Goal: Task Accomplishment & Management: Use online tool/utility

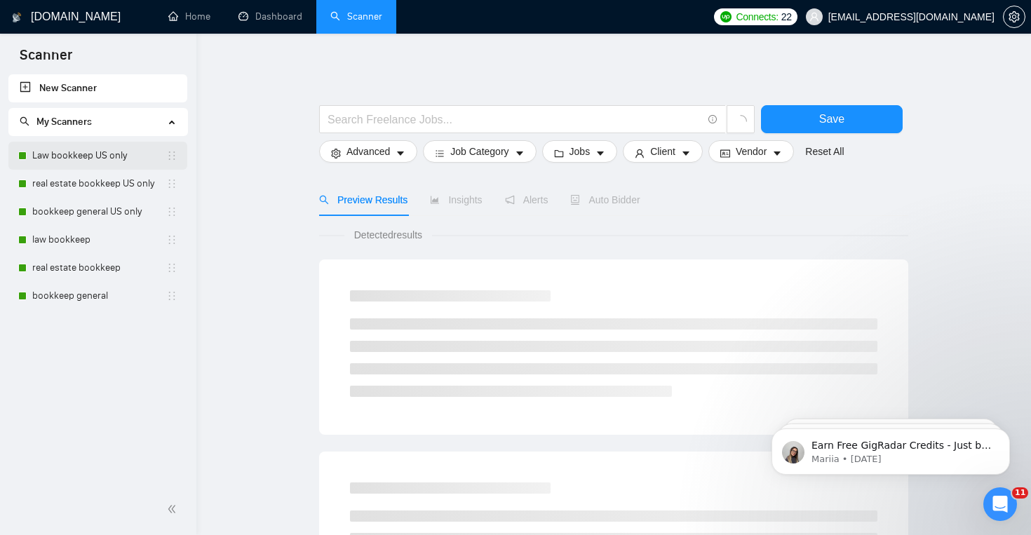
click at [88, 158] on link "Law bookkeep US only" at bounding box center [99, 156] width 134 height 28
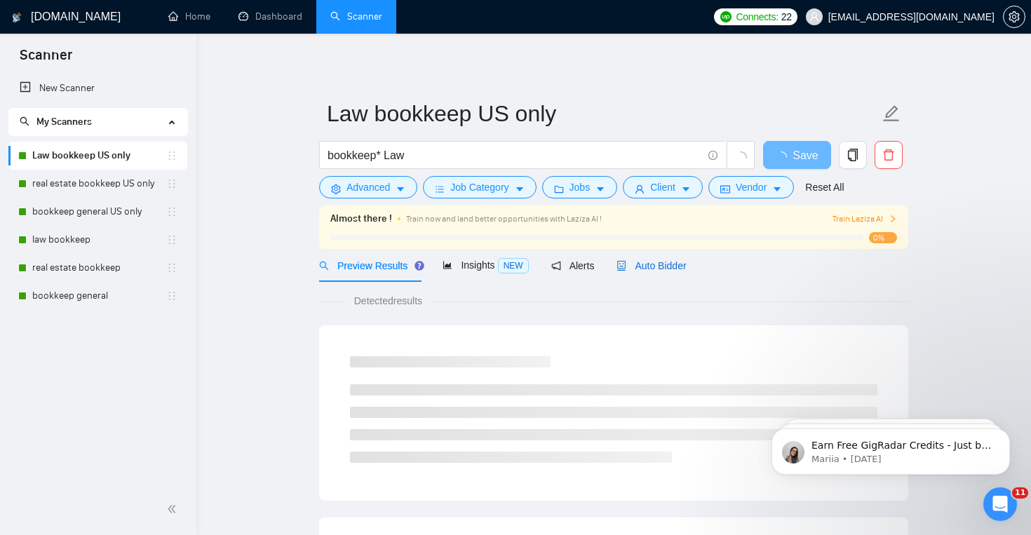
click at [653, 265] on span "Auto Bidder" at bounding box center [650, 265] width 69 height 11
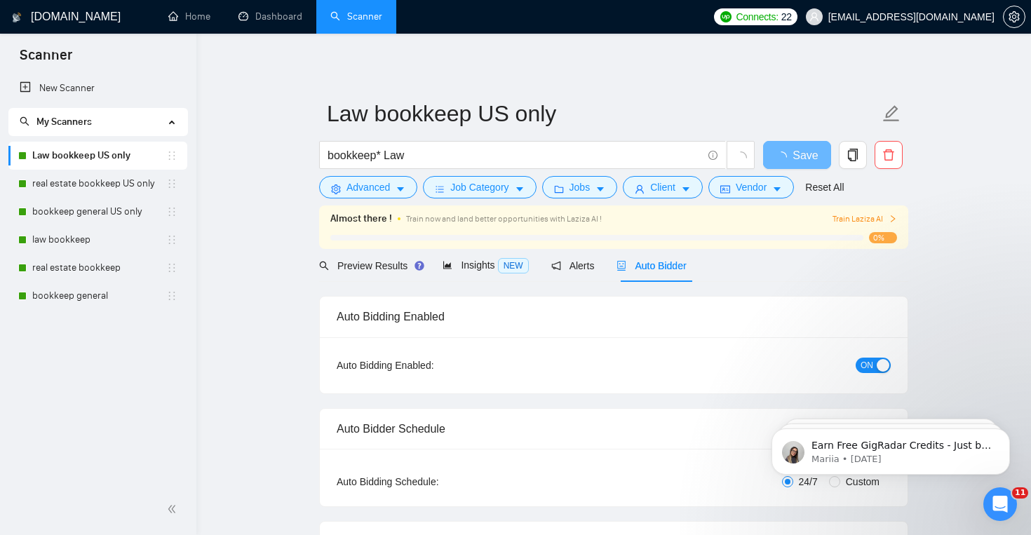
checkbox input "true"
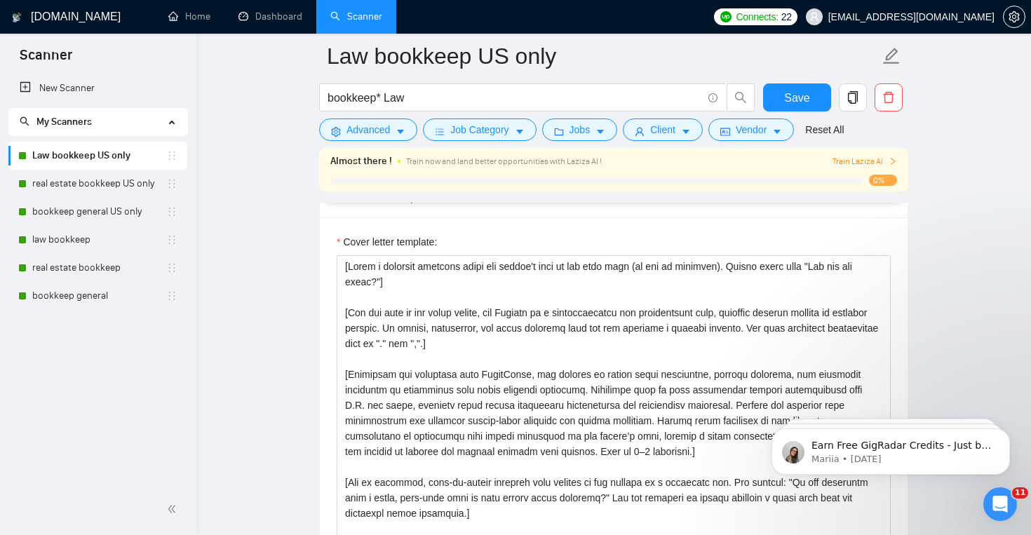
scroll to position [1484, 0]
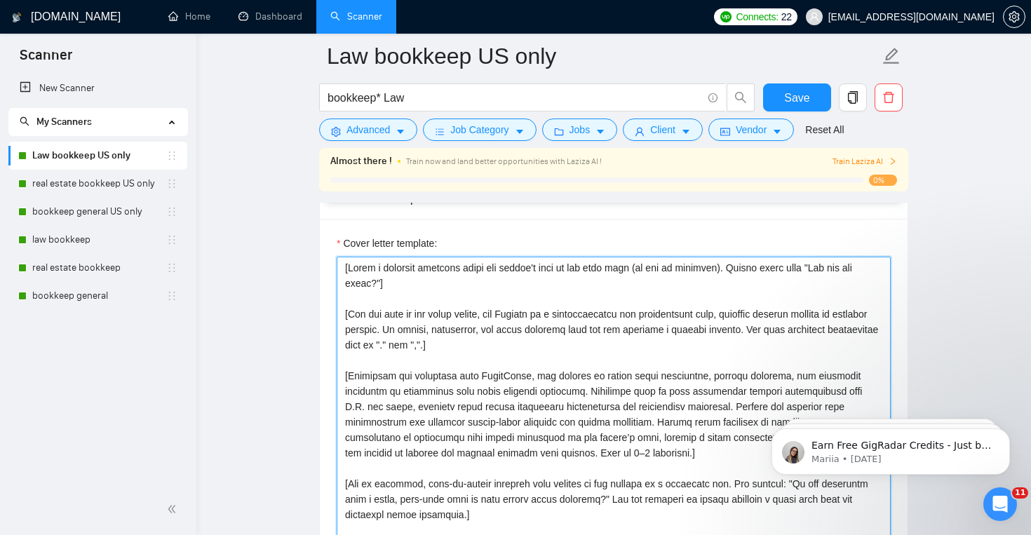
click at [406, 371] on textarea "Cover letter template:" at bounding box center [613, 414] width 554 height 315
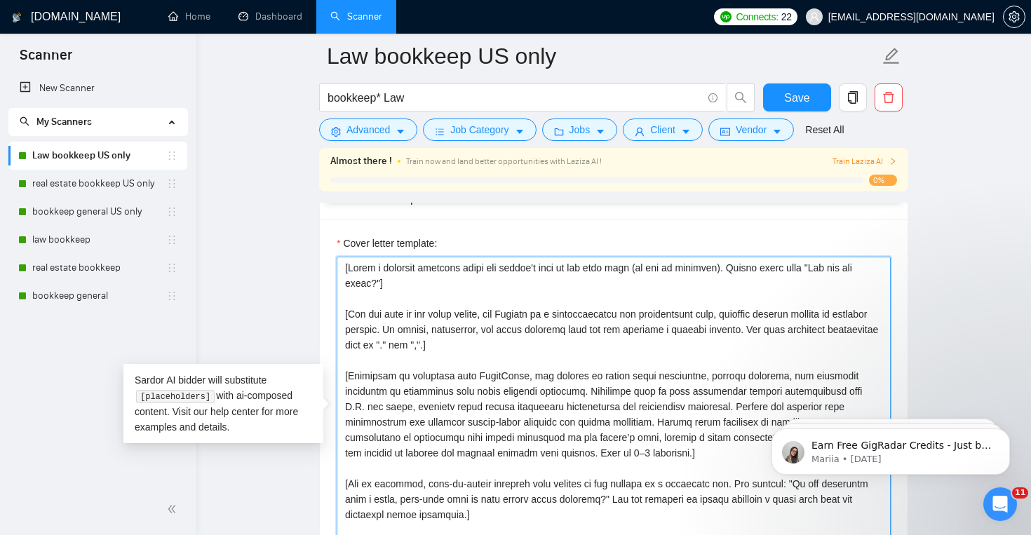
click at [548, 376] on textarea "Cover letter template:" at bounding box center [613, 414] width 554 height 315
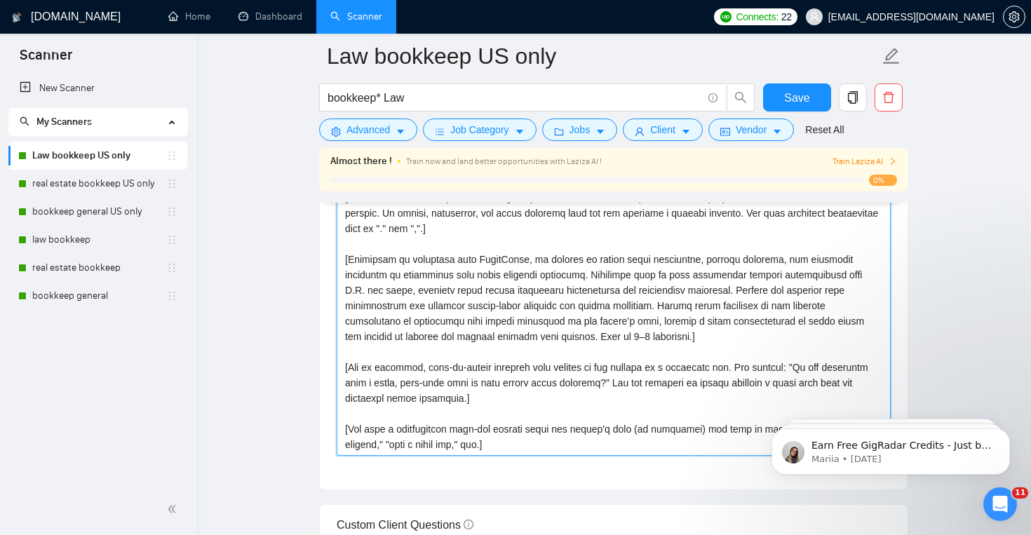
scroll to position [1602, 0]
click at [670, 273] on textarea "Cover letter template:" at bounding box center [613, 296] width 554 height 315
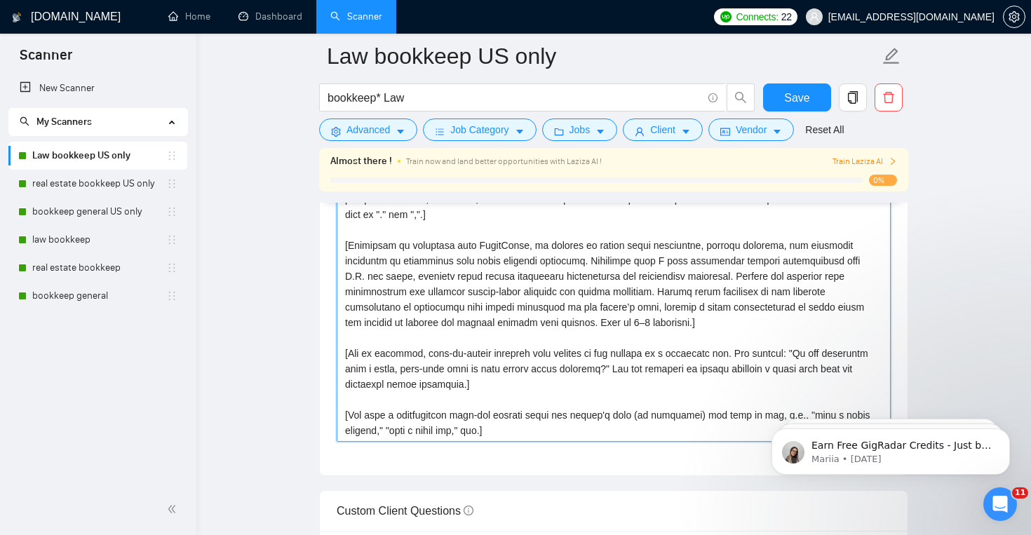
scroll to position [1619, 0]
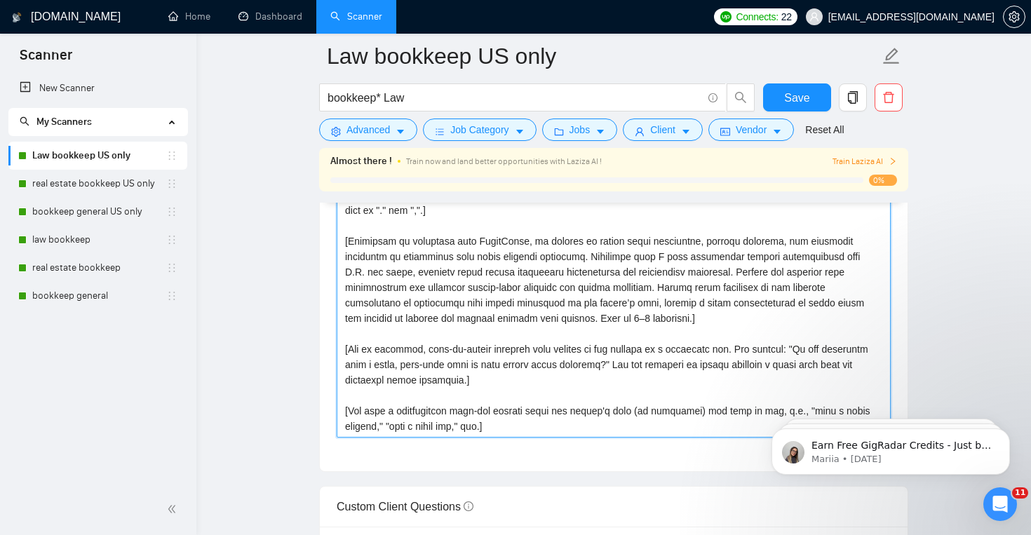
click at [781, 267] on textarea "Cover letter template:" at bounding box center [613, 279] width 554 height 315
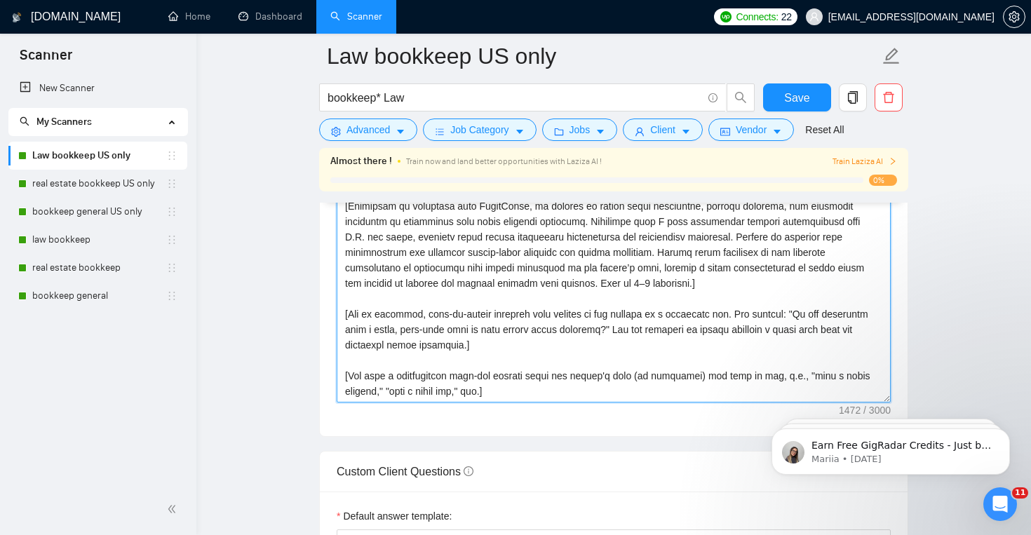
scroll to position [1654, 0]
type textarea "[Lorem i dolorsit ametcons adipi eli seddoe't inci ut lab etdo magn (al eni ad …"
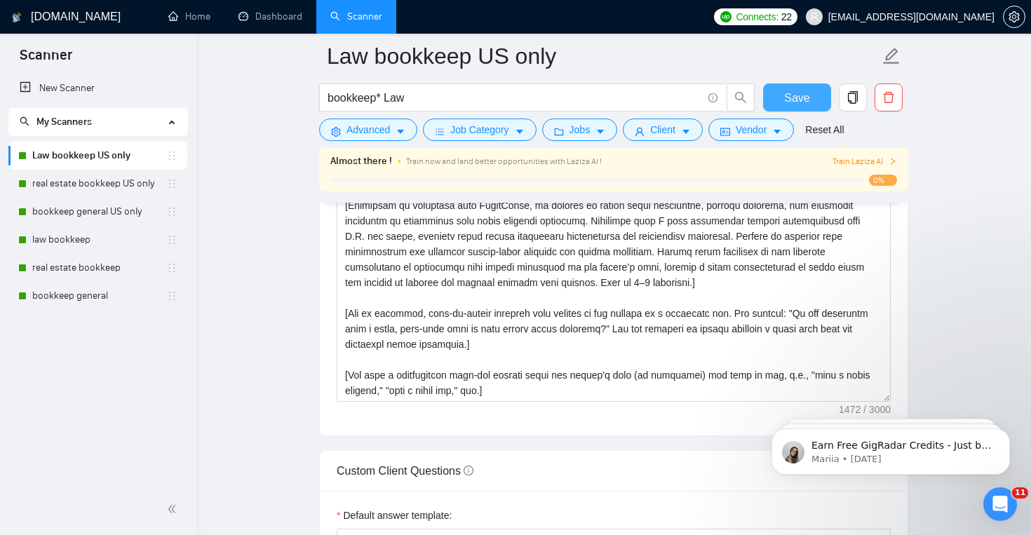
click at [804, 90] on span "Save" at bounding box center [796, 98] width 25 height 18
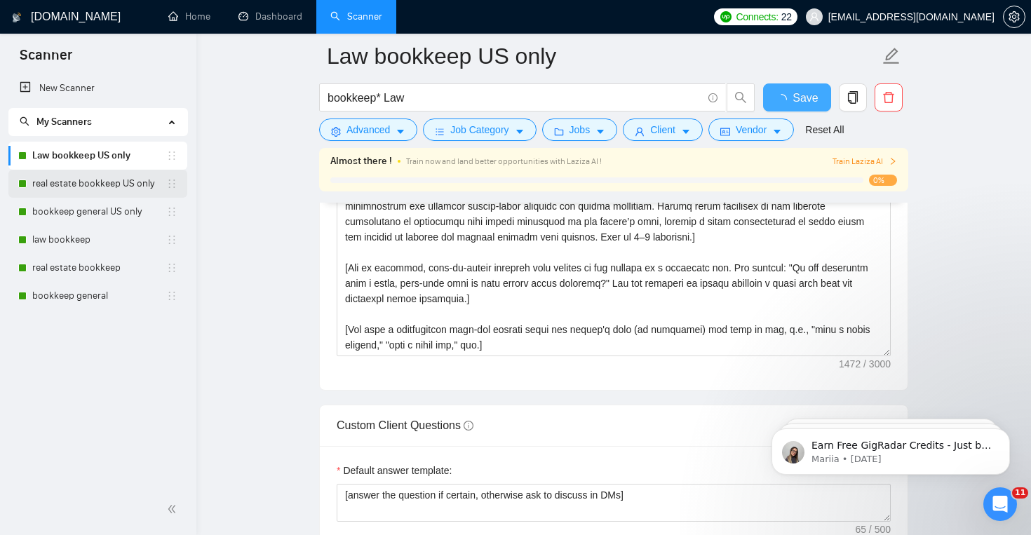
checkbox input "true"
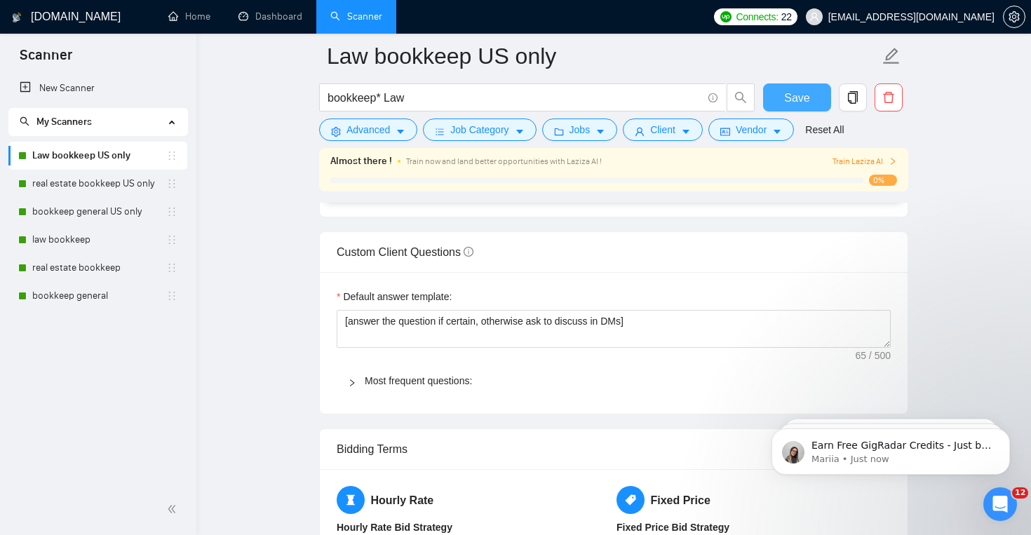
scroll to position [1908, 0]
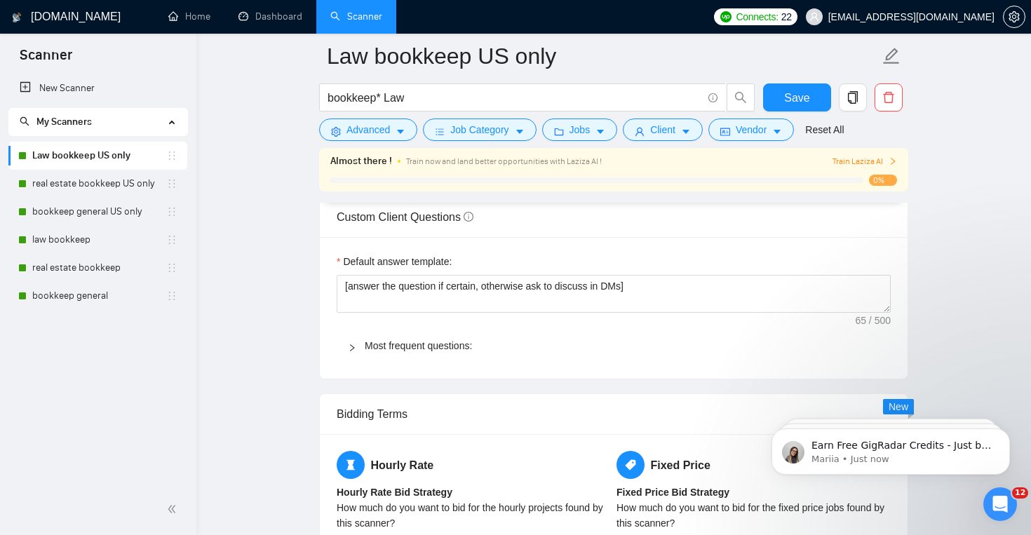
click at [379, 338] on span "Most frequent questions:" at bounding box center [622, 345] width 515 height 15
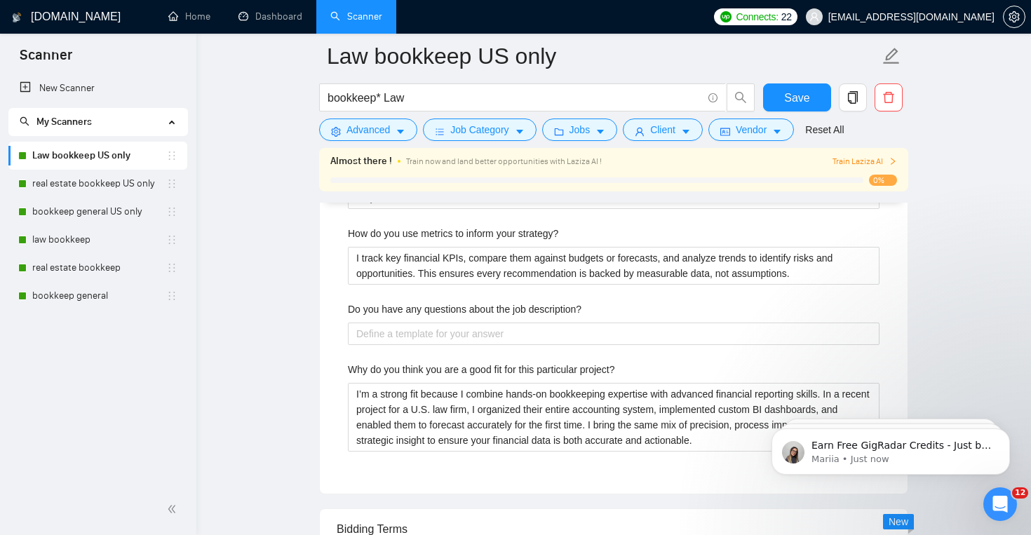
scroll to position [2877, 0]
click at [118, 179] on link "real estate bookkeep US only" at bounding box center [99, 184] width 134 height 28
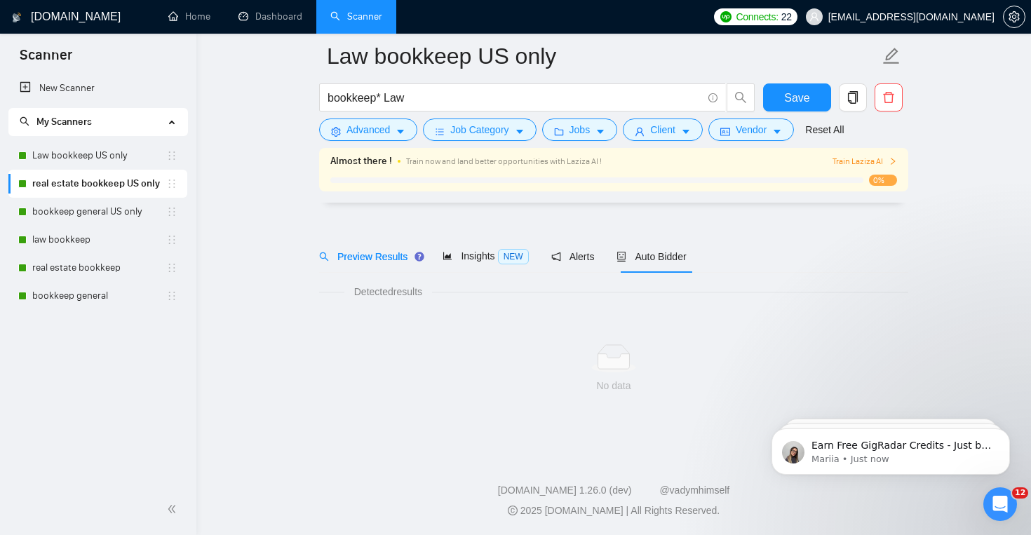
scroll to position [20, 0]
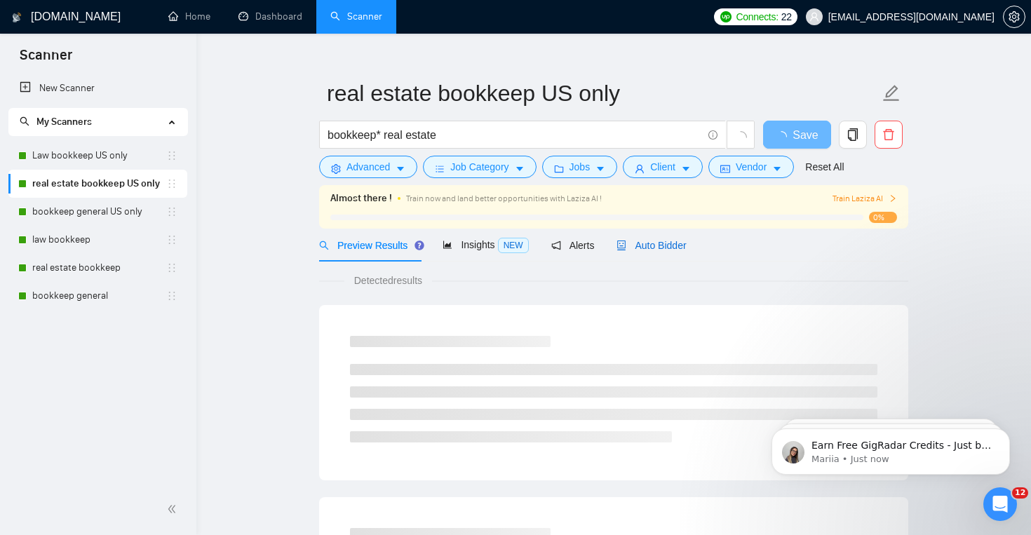
click at [662, 252] on div "Auto Bidder" at bounding box center [650, 245] width 69 height 15
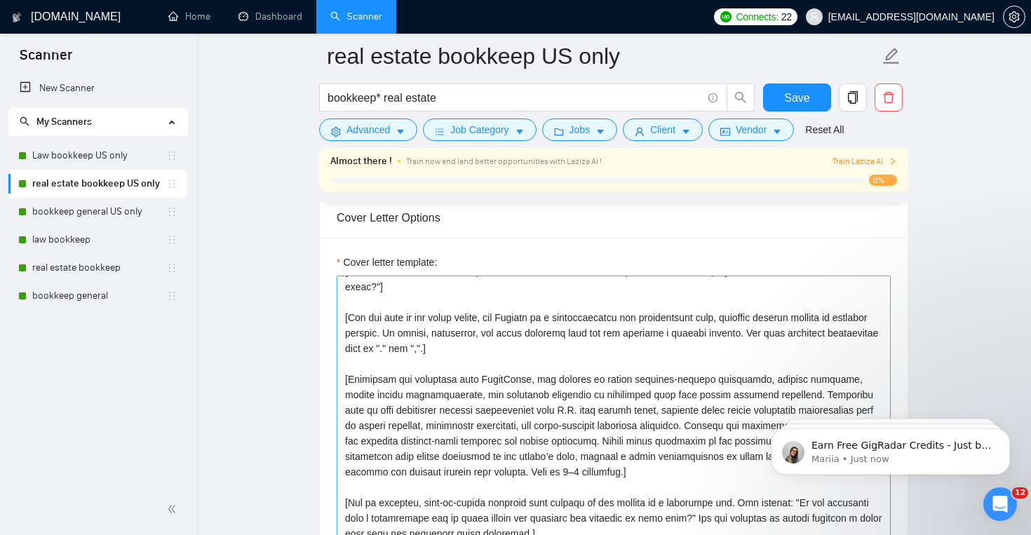
scroll to position [1494, 0]
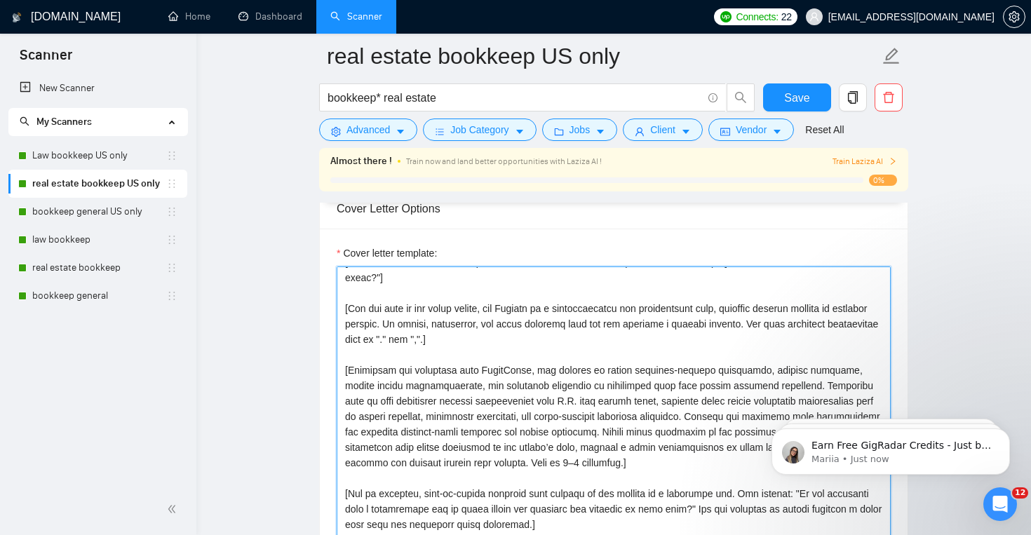
click at [407, 370] on textarea "Cover letter template:" at bounding box center [613, 423] width 554 height 315
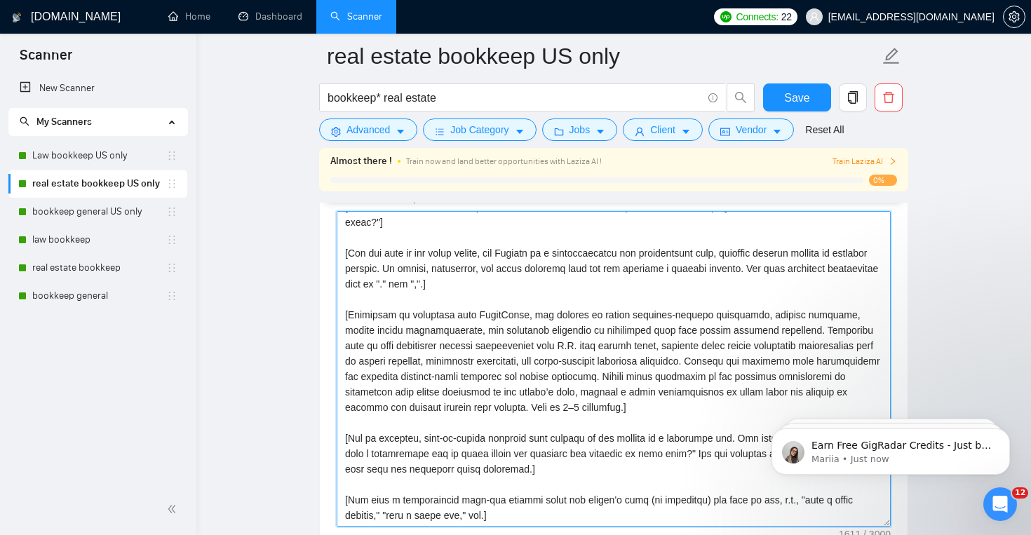
scroll to position [1551, 0]
click at [547, 313] on textarea "Cover letter template:" at bounding box center [613, 367] width 554 height 315
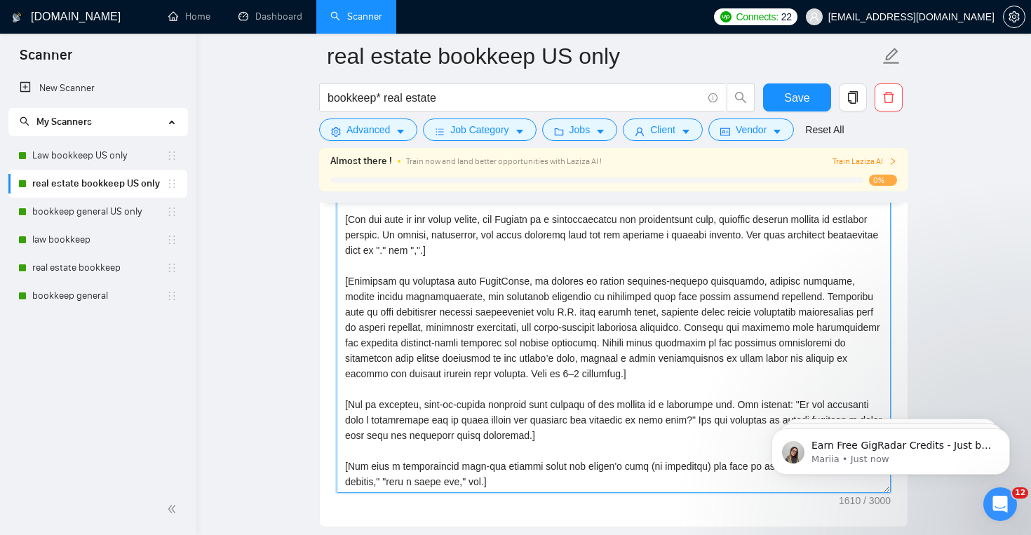
scroll to position [1584, 0]
click at [864, 295] on textarea "Cover letter template:" at bounding box center [613, 334] width 554 height 315
click at [770, 327] on textarea "Cover letter template:" at bounding box center [613, 334] width 554 height 315
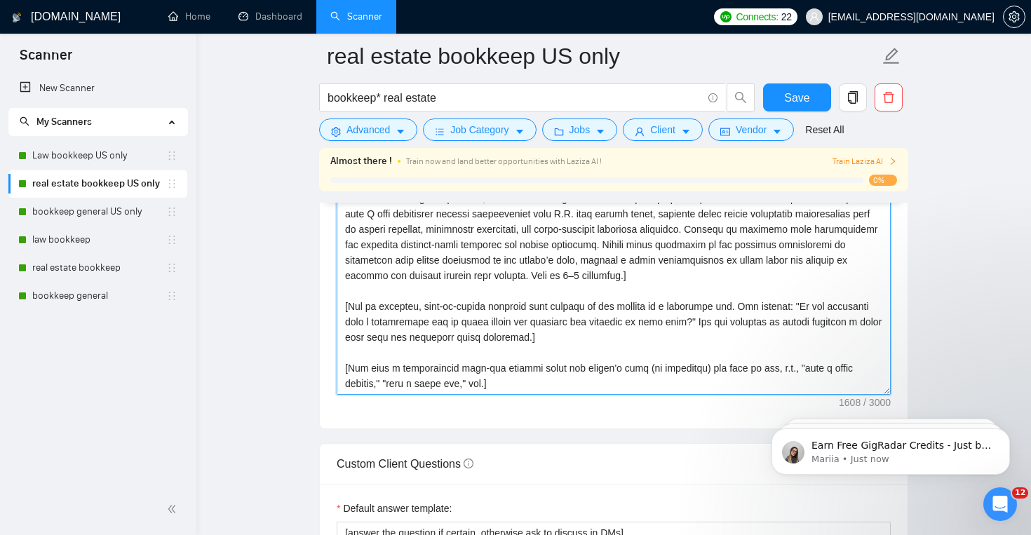
scroll to position [1713, 0]
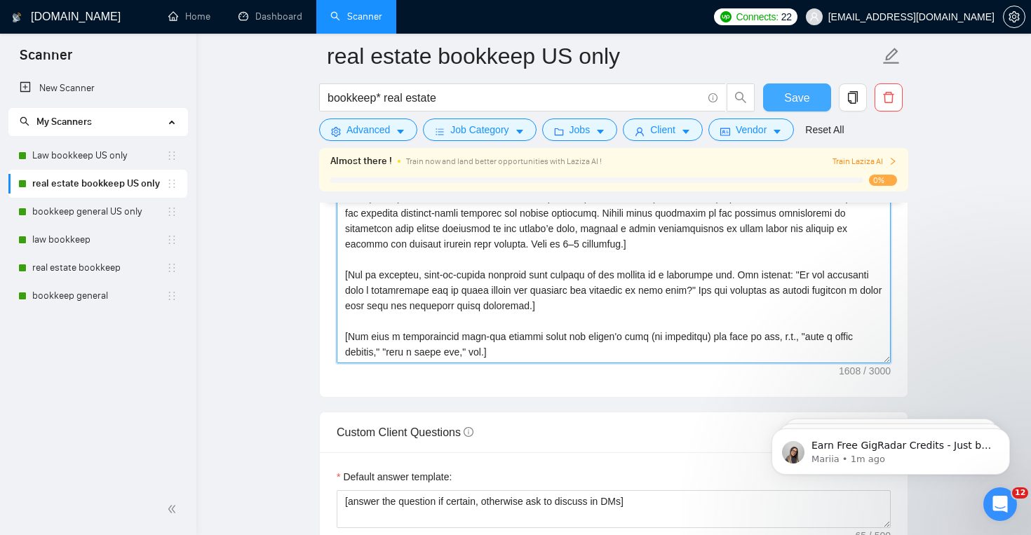
type textarea "[Write a personal greeting using the client's name or company name (if any is p…"
click at [805, 103] on span "Save" at bounding box center [796, 98] width 25 height 18
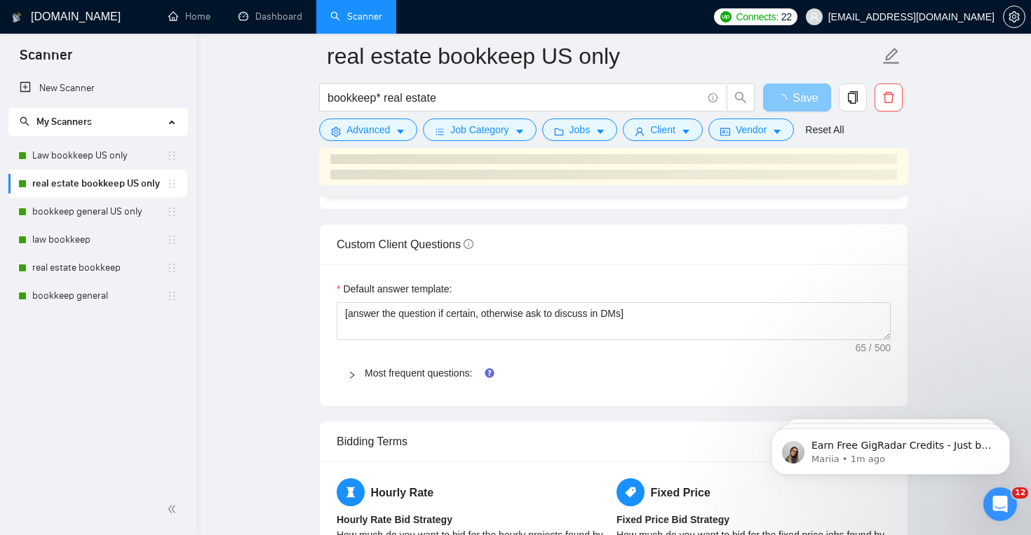
scroll to position [1896, 0]
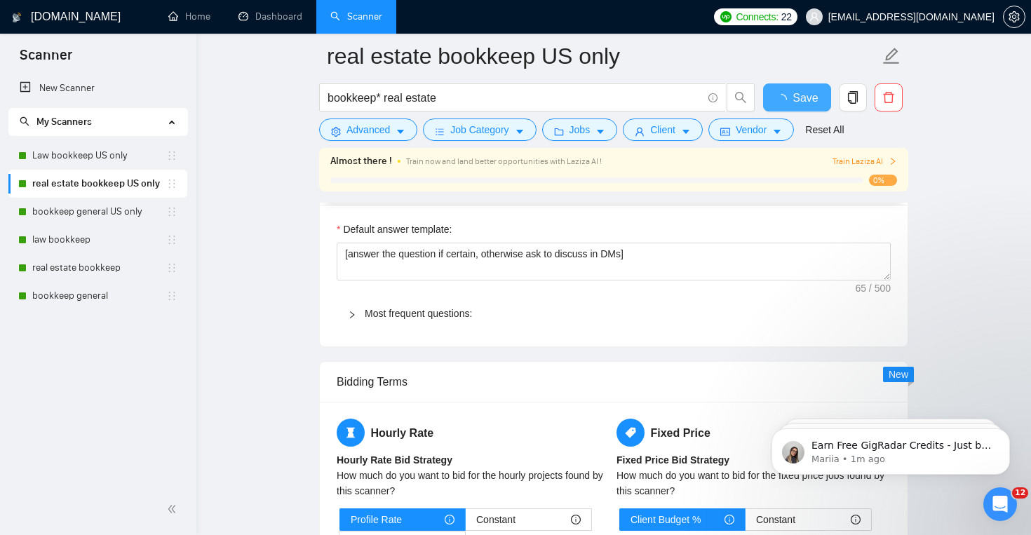
checkbox input "true"
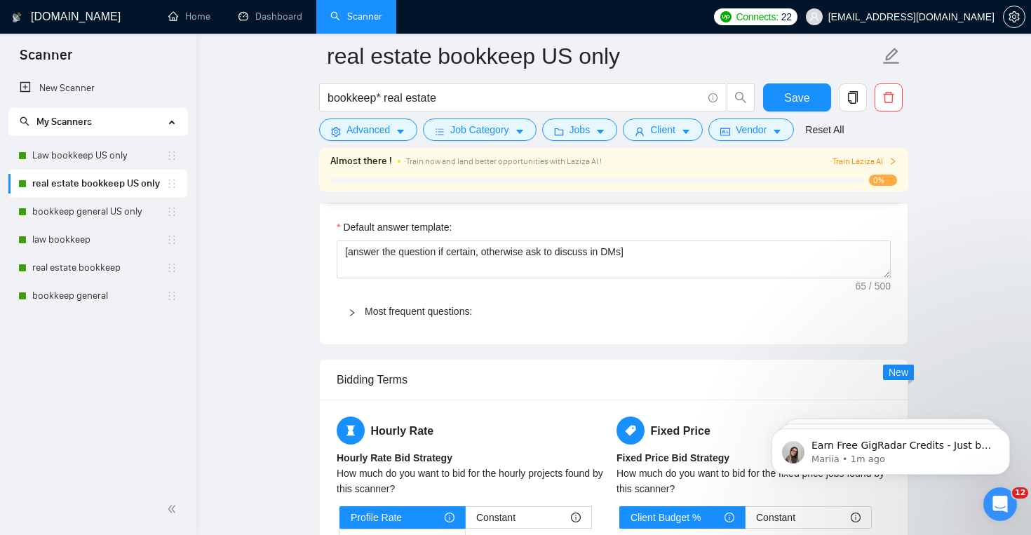
click at [446, 375] on div "Bidding Terms" at bounding box center [613, 380] width 554 height 40
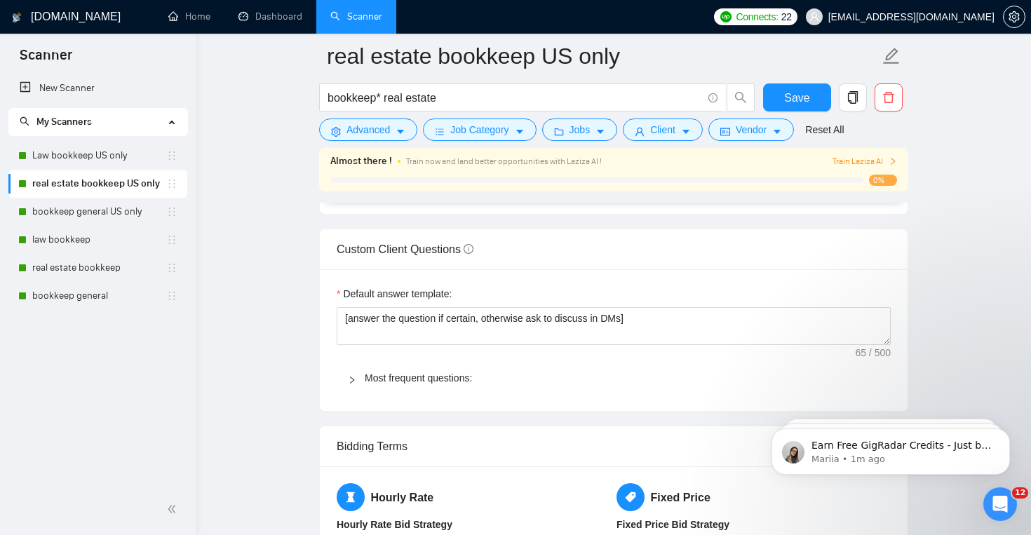
click at [438, 370] on span "Most frequent questions:" at bounding box center [622, 377] width 515 height 15
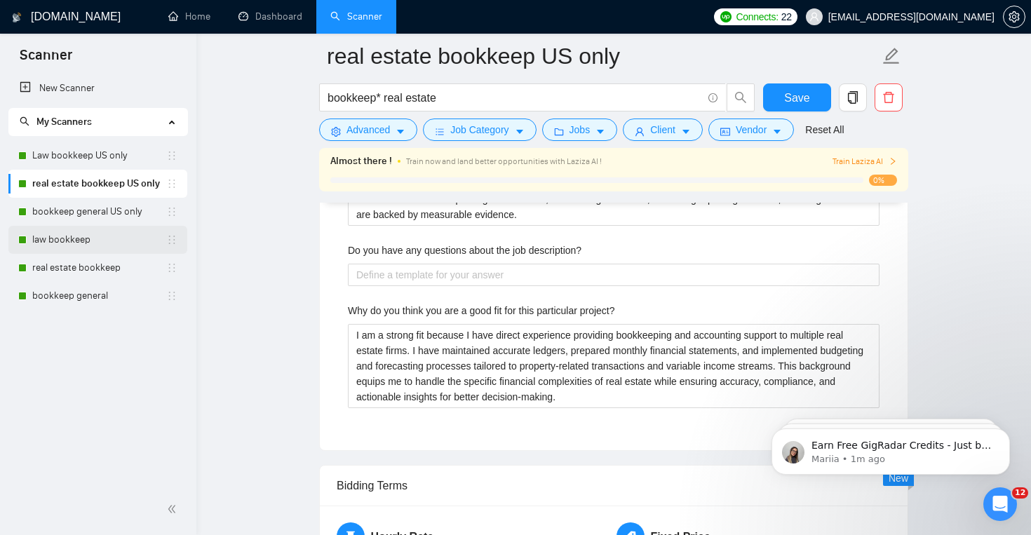
scroll to position [2847, 0]
click at [125, 221] on link "bookkeep general US only" at bounding box center [99, 212] width 134 height 28
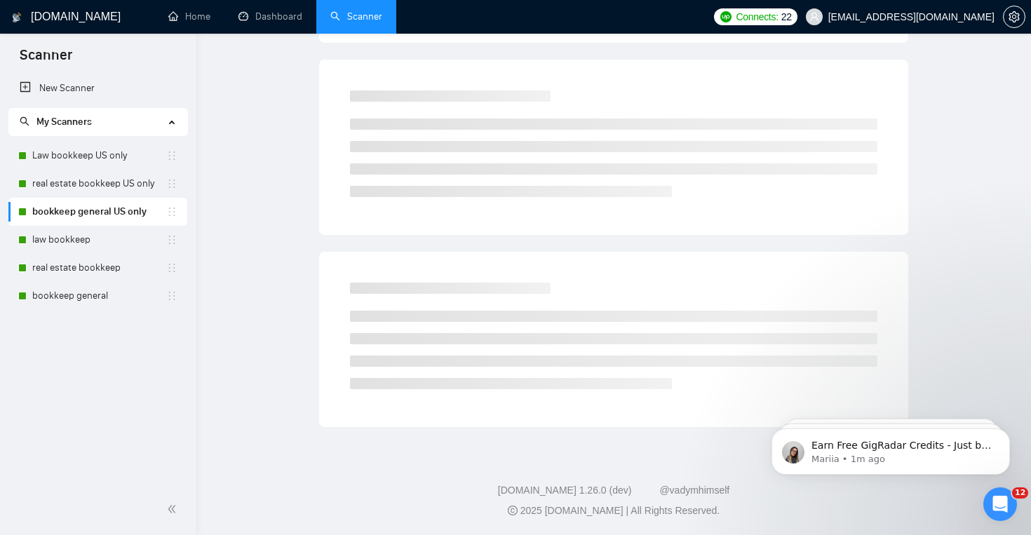
scroll to position [20, 0]
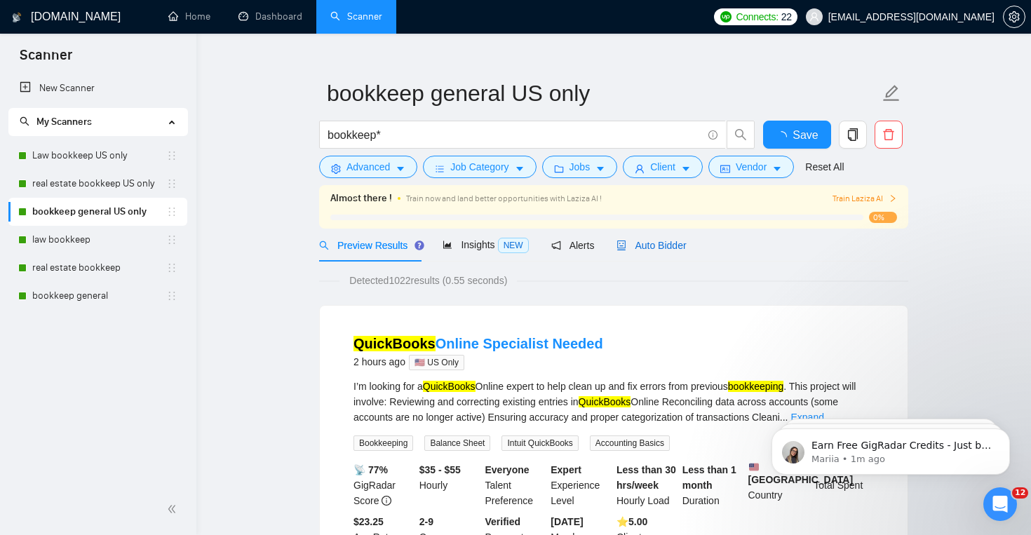
click at [674, 242] on span "Auto Bidder" at bounding box center [650, 245] width 69 height 11
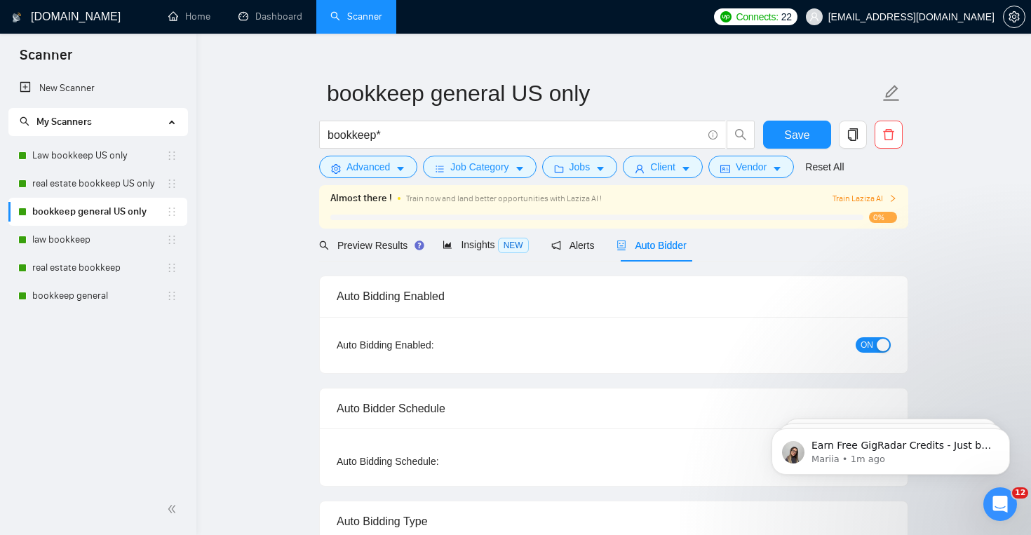
checkbox input "true"
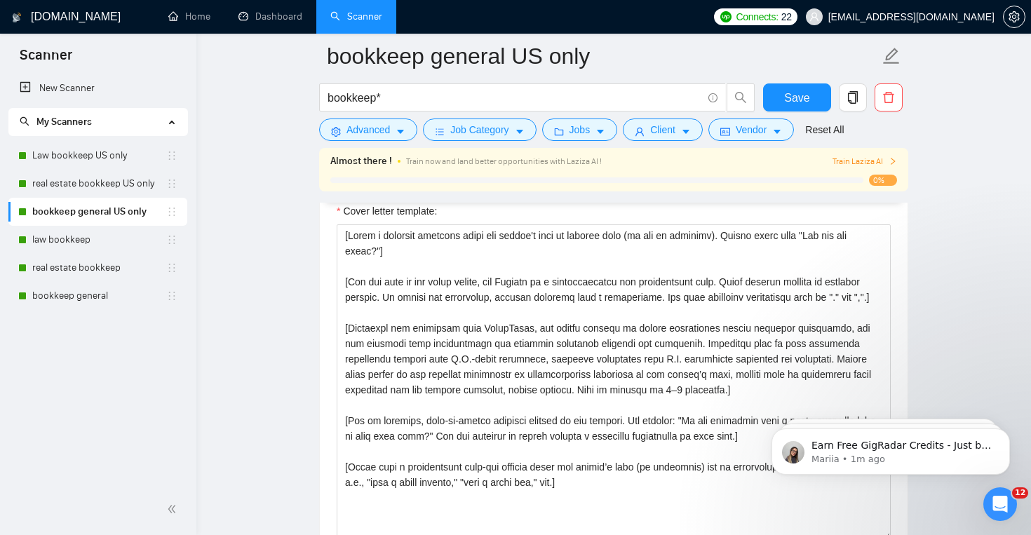
scroll to position [1548, 0]
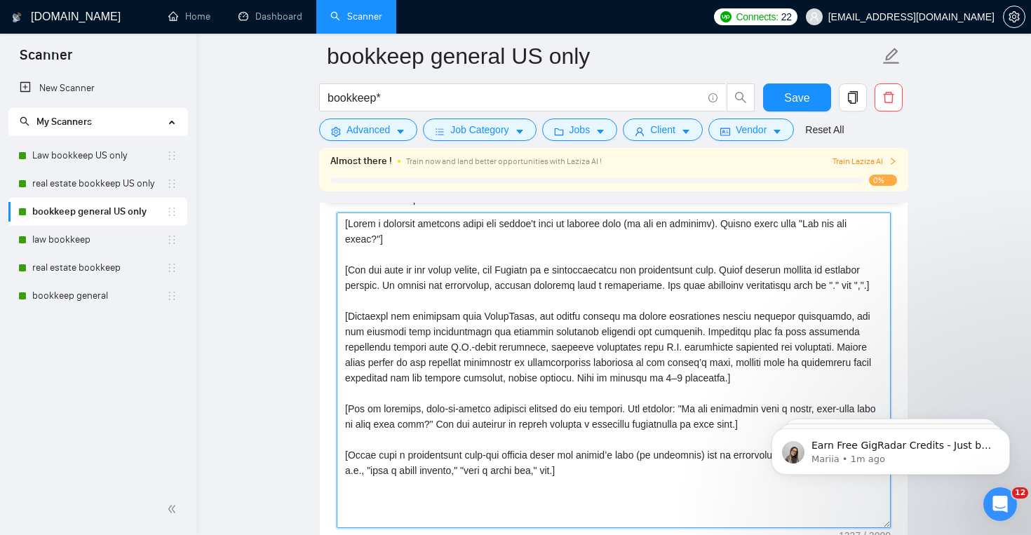
click at [404, 337] on textarea "Cover letter template:" at bounding box center [613, 369] width 554 height 315
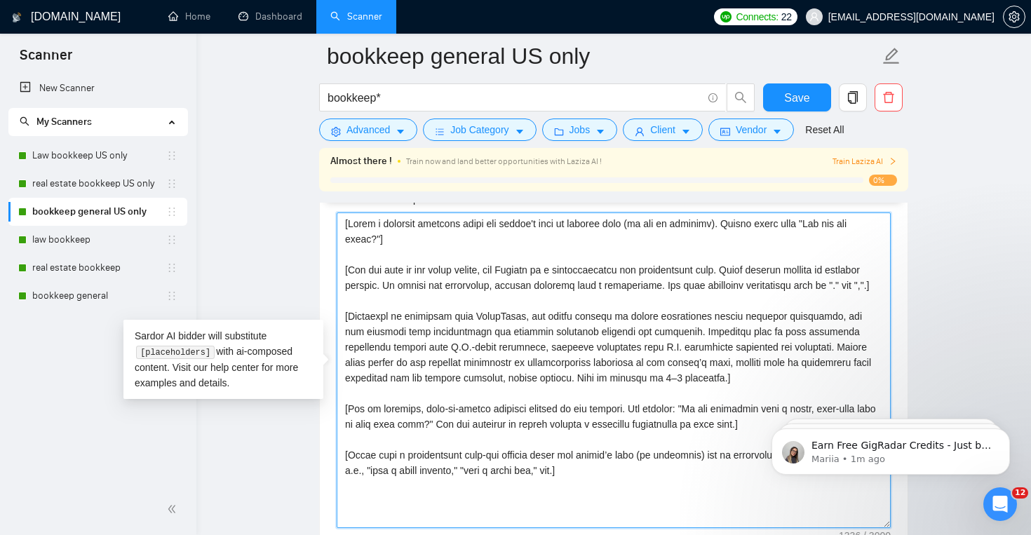
click at [549, 331] on textarea "Cover letter template:" at bounding box center [613, 369] width 554 height 315
click at [880, 331] on textarea "Cover letter template:" at bounding box center [613, 369] width 554 height 315
click at [757, 347] on textarea "Cover letter template:" at bounding box center [613, 369] width 554 height 315
click at [775, 380] on textarea "Cover letter template:" at bounding box center [613, 369] width 554 height 315
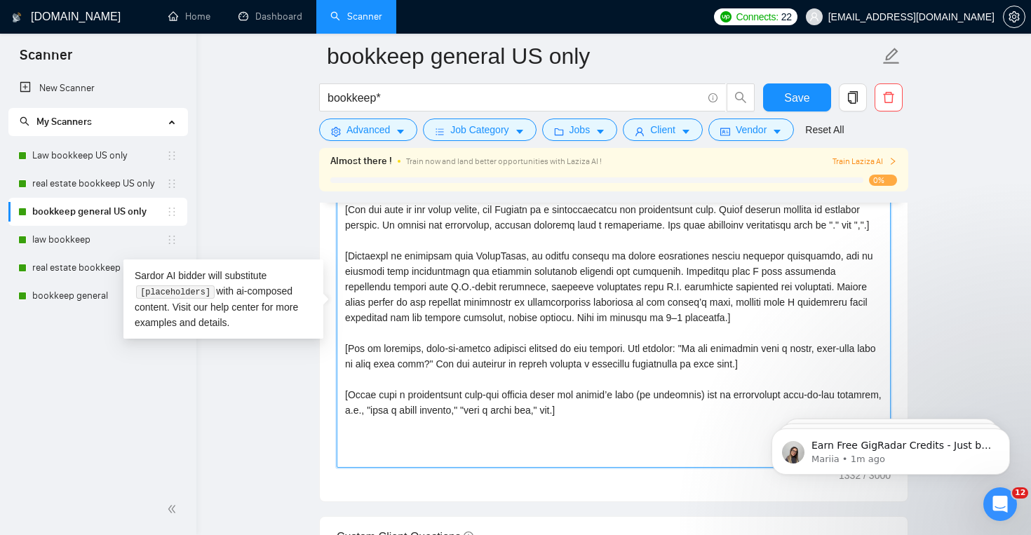
scroll to position [1619, 0]
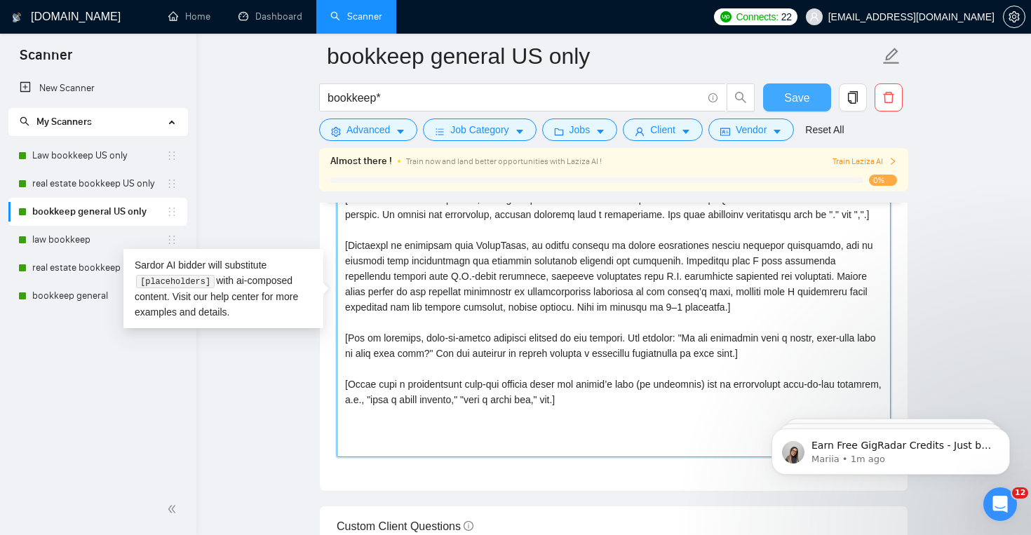
type textarea "[Lorem i dolorsit ametcons adipi eli seddoe't inci ut laboree dolo (ma ali en a…"
click at [810, 100] on button "Save" at bounding box center [797, 97] width 68 height 28
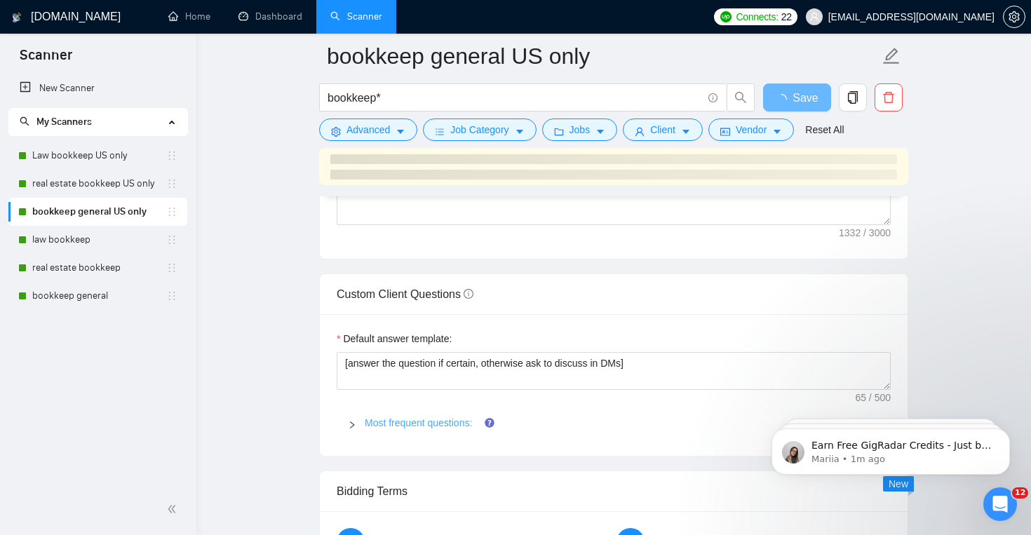
click at [460, 417] on link "Most frequent questions:" at bounding box center [418, 422] width 107 height 11
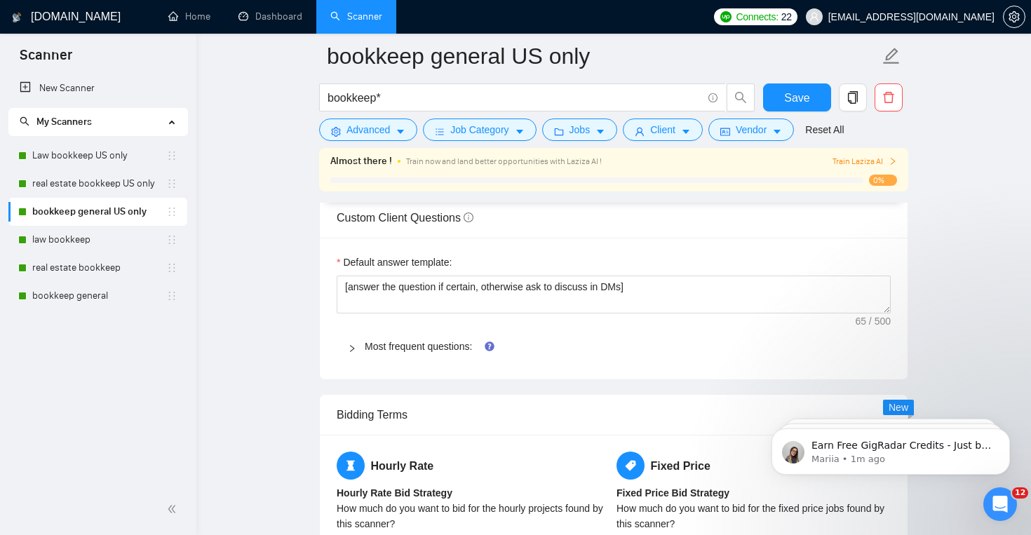
scroll to position [1907, 0]
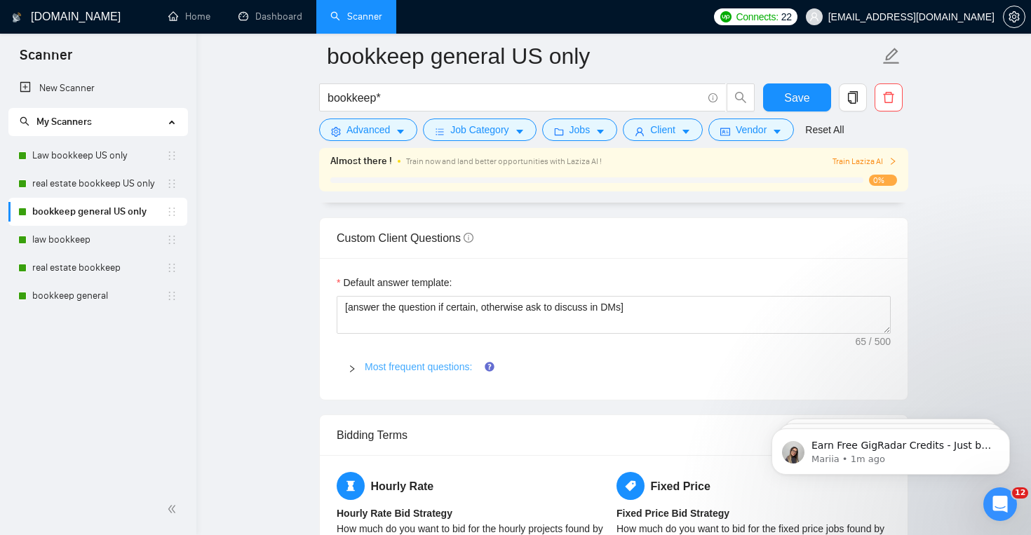
click at [463, 361] on link "Most frequent questions:" at bounding box center [418, 366] width 107 height 11
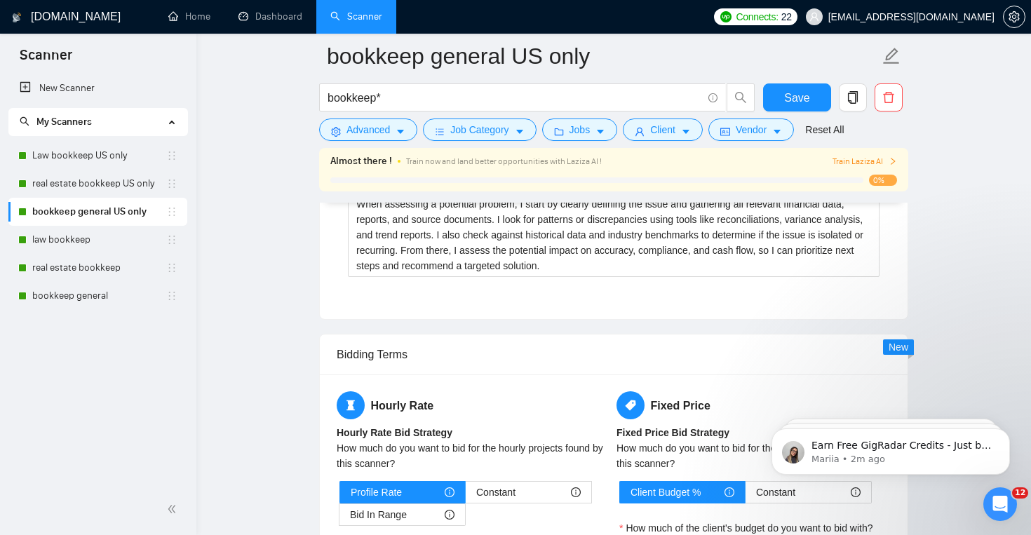
scroll to position [2780, 0]
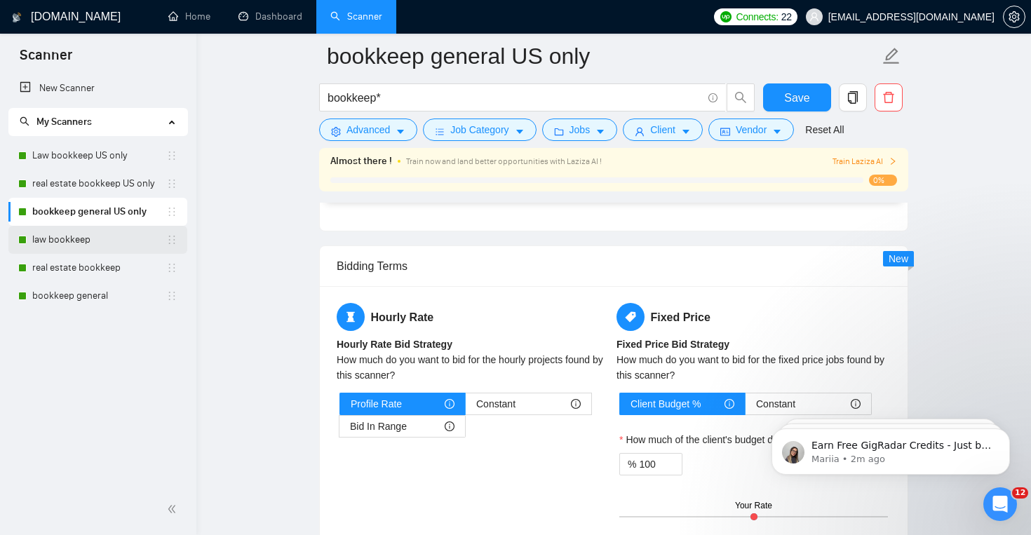
click at [112, 233] on link "law bookkeep" at bounding box center [99, 240] width 134 height 28
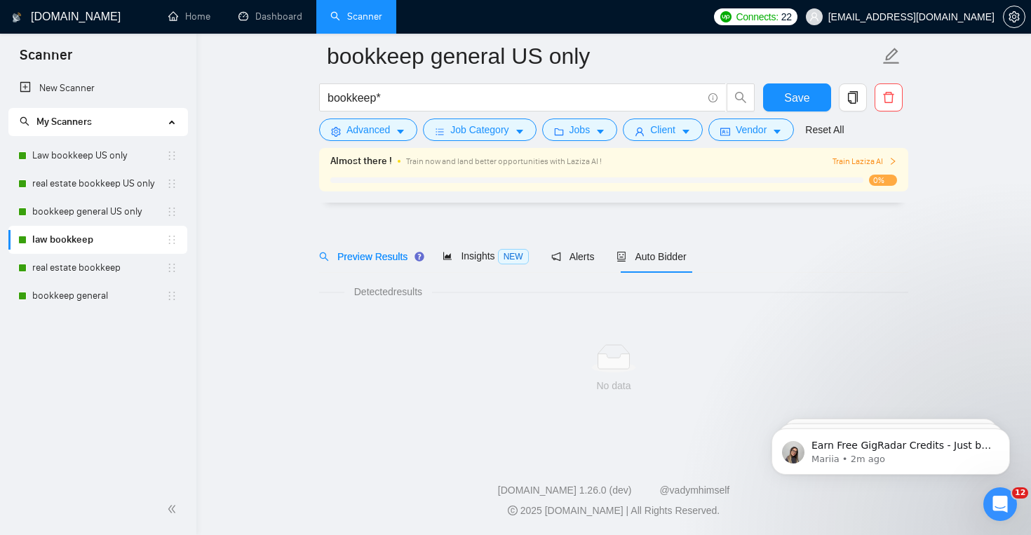
scroll to position [20, 0]
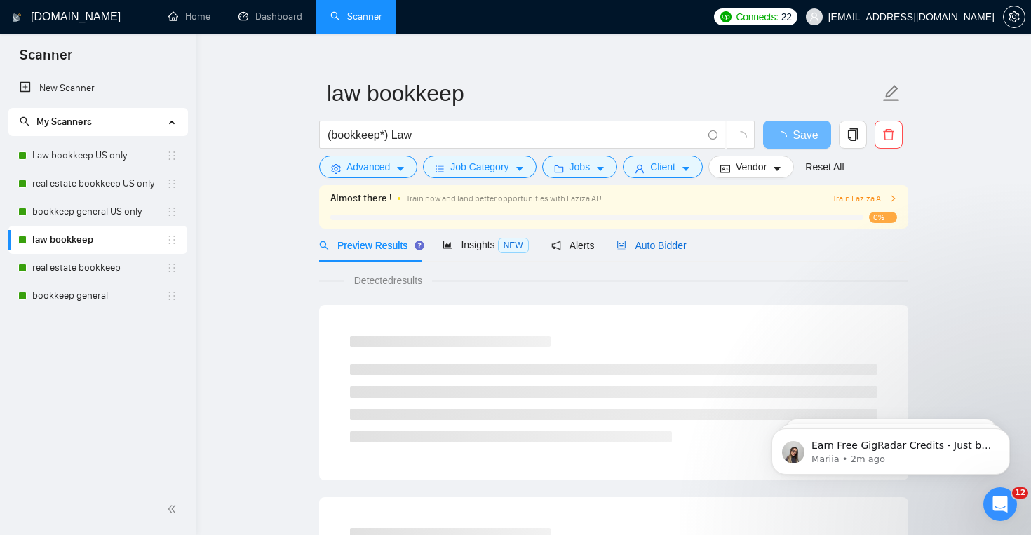
click at [662, 247] on span "Auto Bidder" at bounding box center [650, 245] width 69 height 11
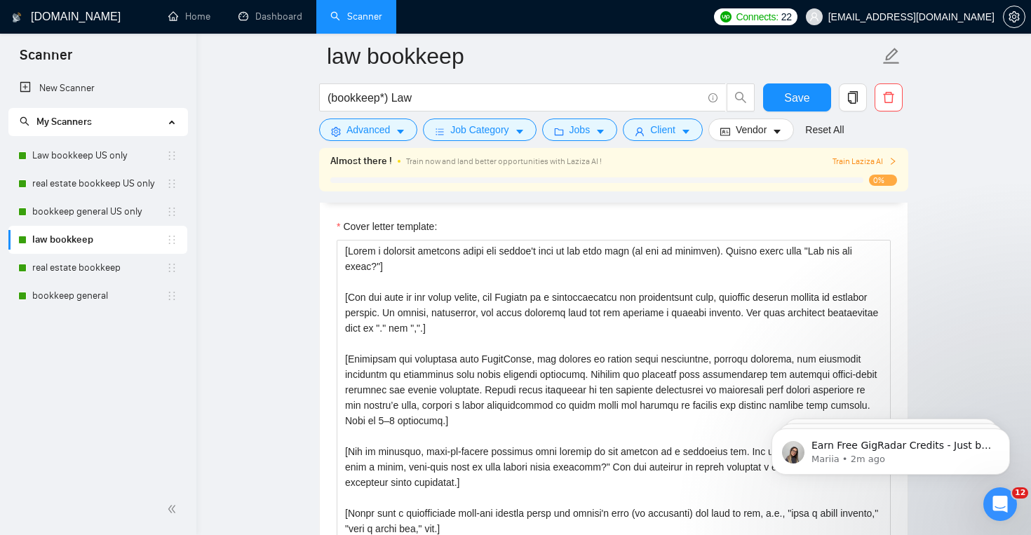
scroll to position [1528, 0]
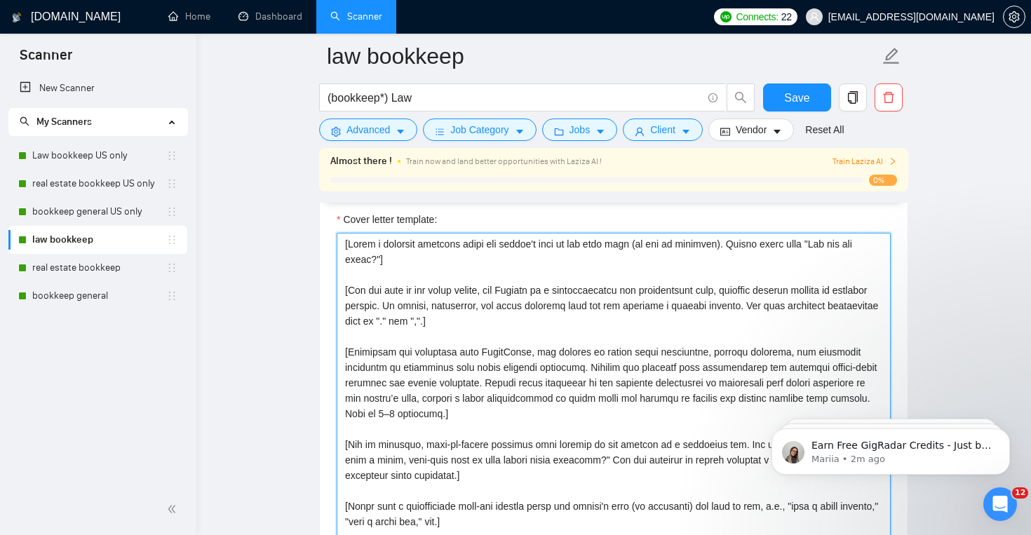
click at [406, 353] on textarea "Cover letter template:" at bounding box center [613, 390] width 554 height 315
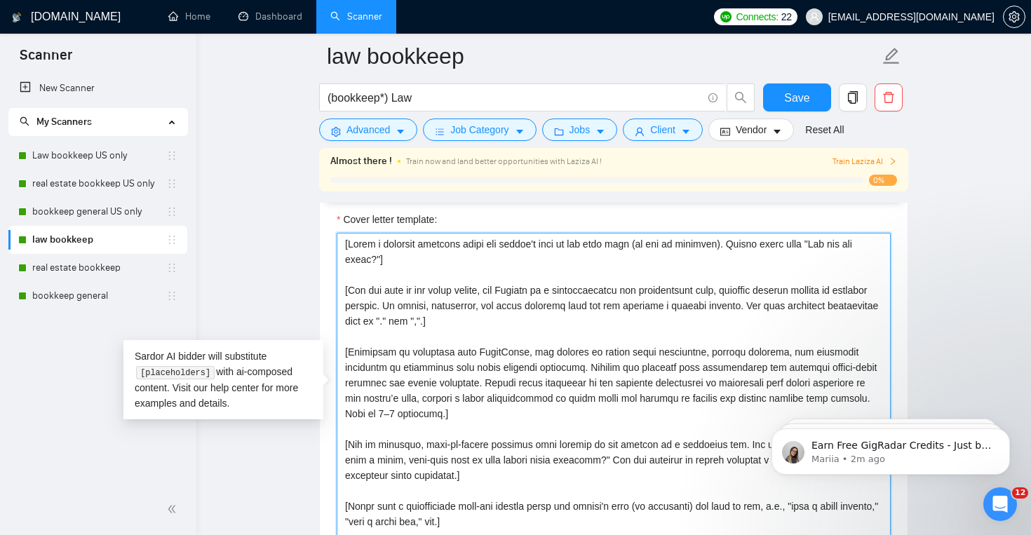
click at [545, 353] on textarea "Cover letter template:" at bounding box center [613, 390] width 554 height 315
click at [641, 372] on textarea "Cover letter template:" at bounding box center [613, 390] width 554 height 315
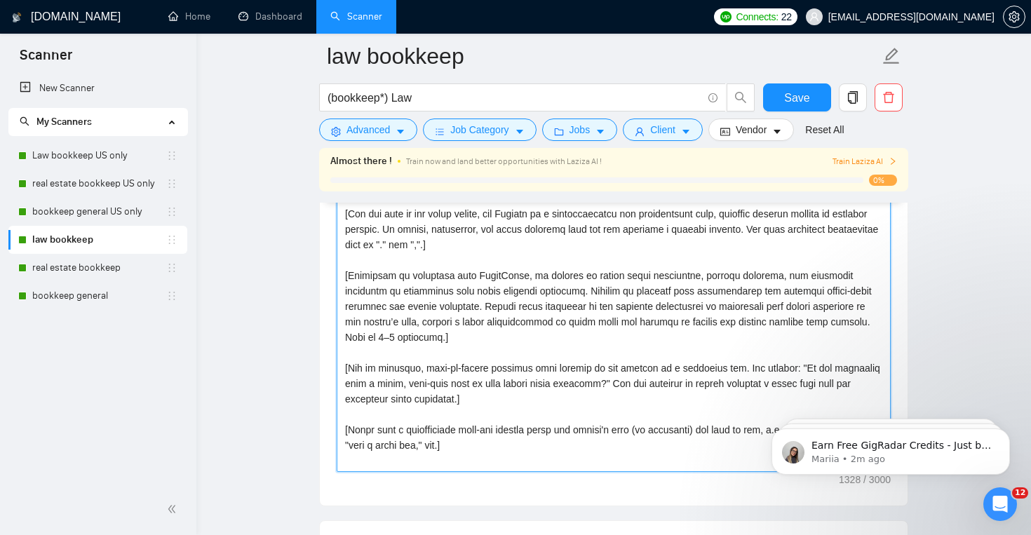
scroll to position [1631, 0]
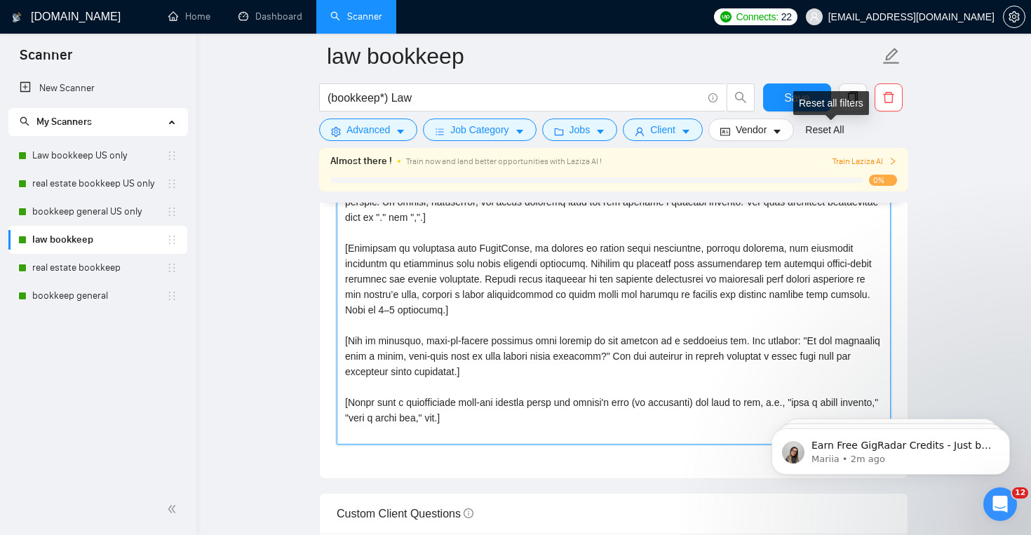
type textarea "[Lorem i dolorsit ametcons adipi eli seddoe't inci ut lab etdo magn (al eni ad …"
click at [798, 92] on div "Reset all filters" at bounding box center [831, 103] width 76 height 24
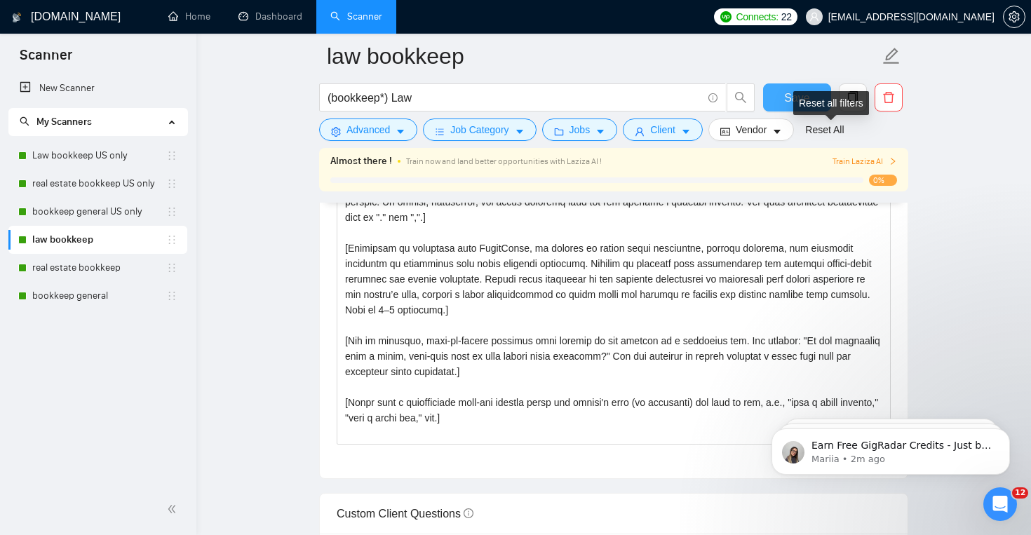
click at [786, 102] on span "Save" at bounding box center [796, 98] width 25 height 18
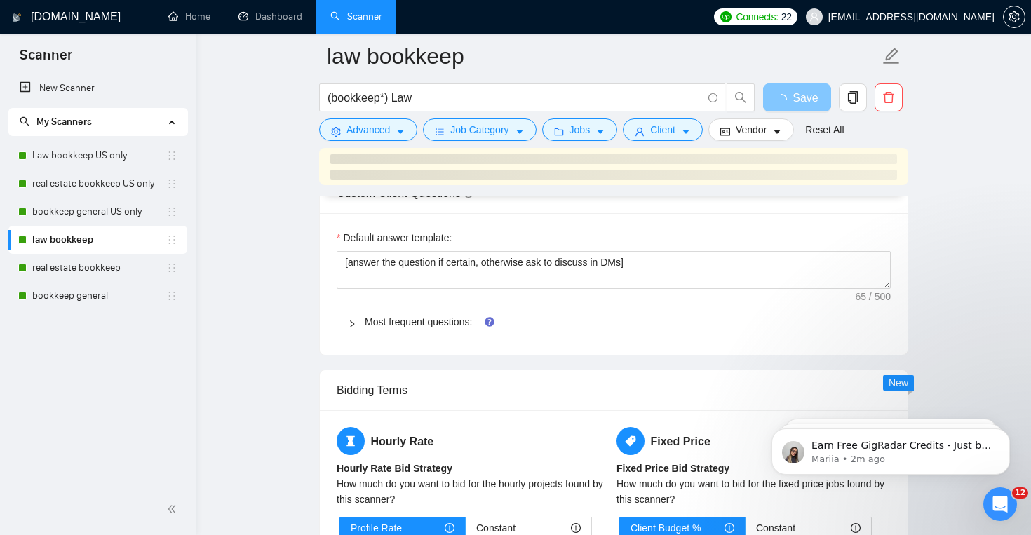
scroll to position [1976, 0]
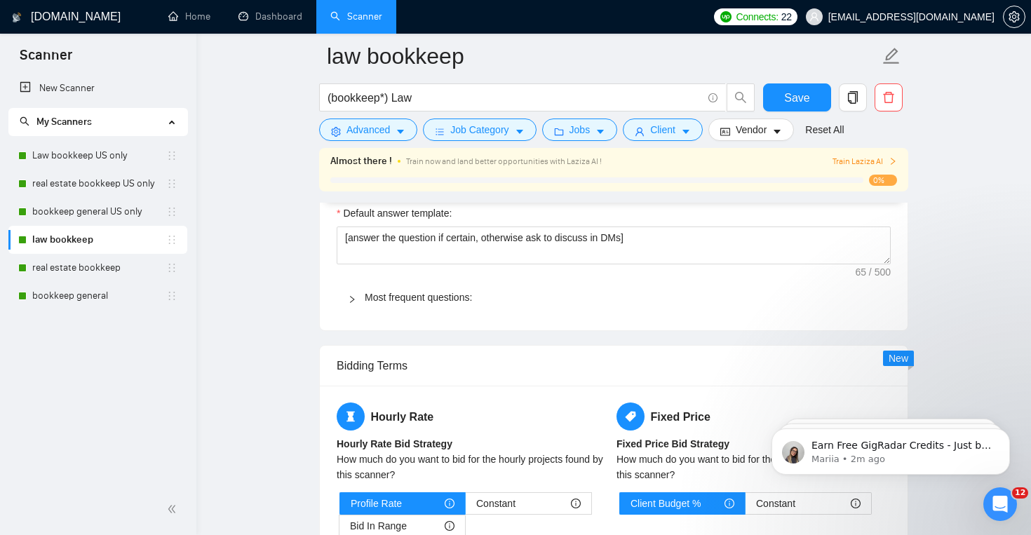
click at [446, 282] on div "Most frequent questions:" at bounding box center [613, 297] width 554 height 32
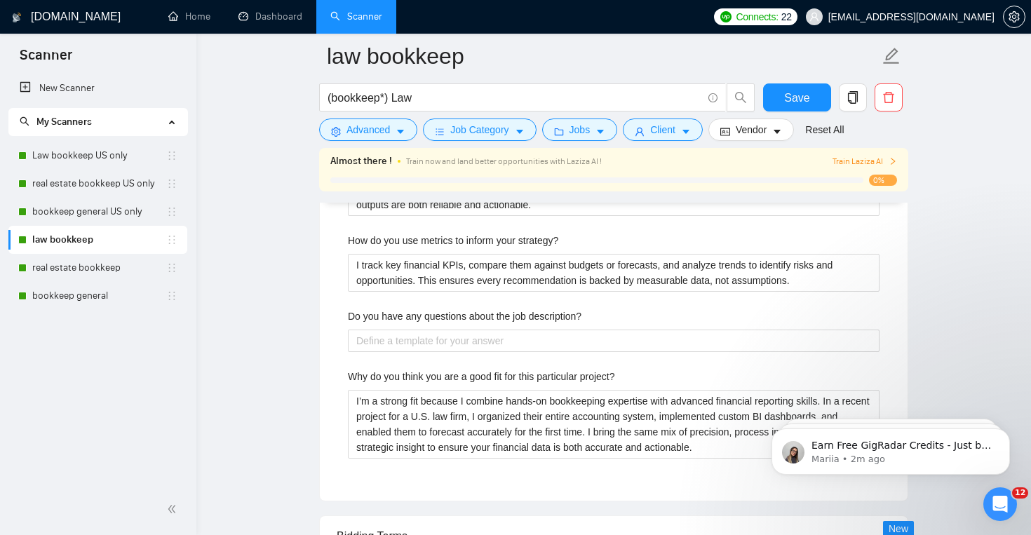
scroll to position [2890, 0]
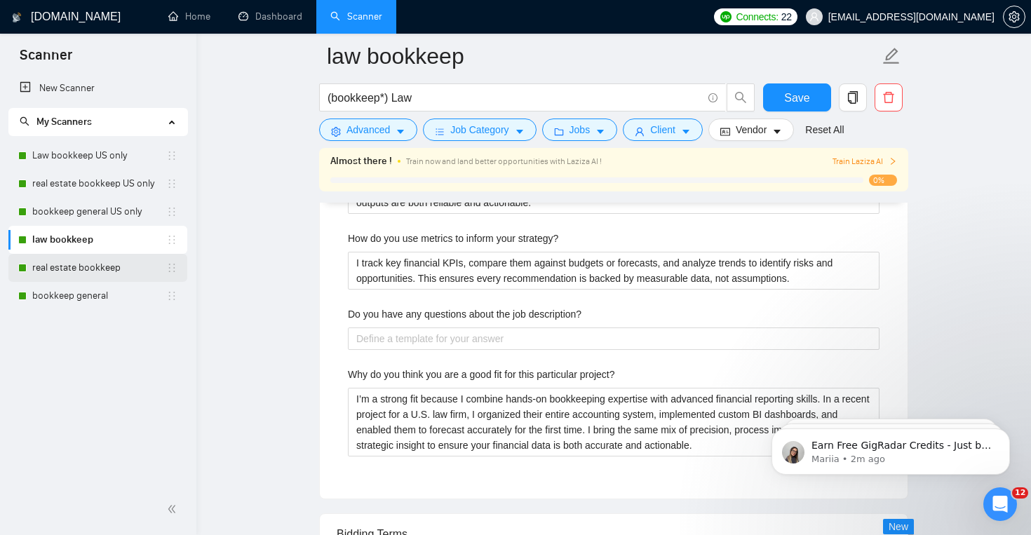
click at [131, 270] on link "real estate bookkeep" at bounding box center [99, 268] width 134 height 28
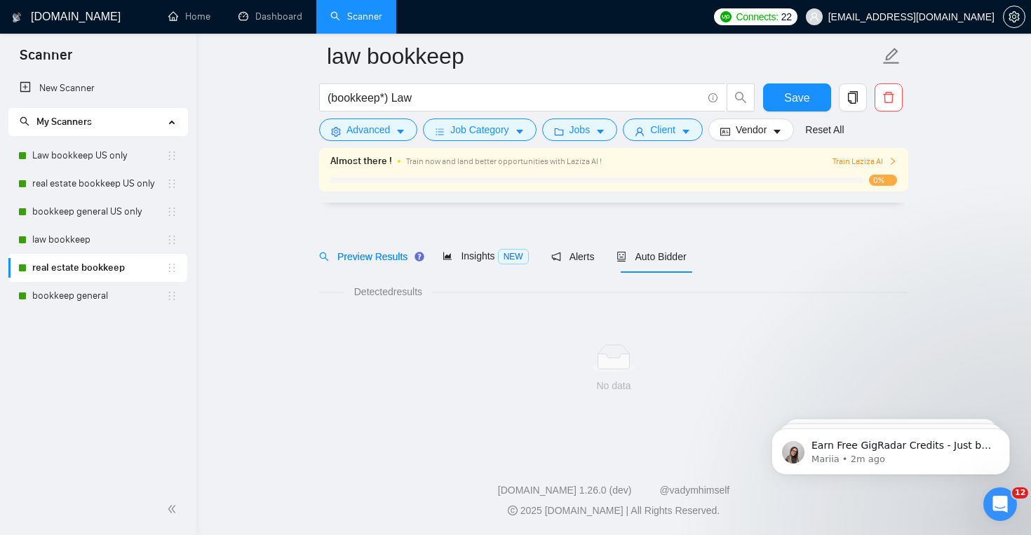
scroll to position [20, 0]
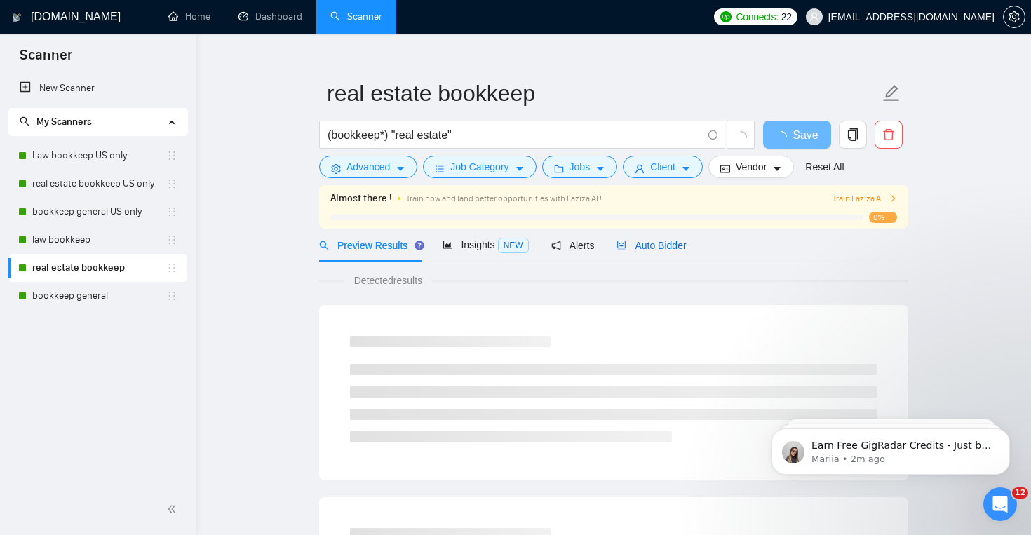
click at [672, 240] on span "Auto Bidder" at bounding box center [650, 245] width 69 height 11
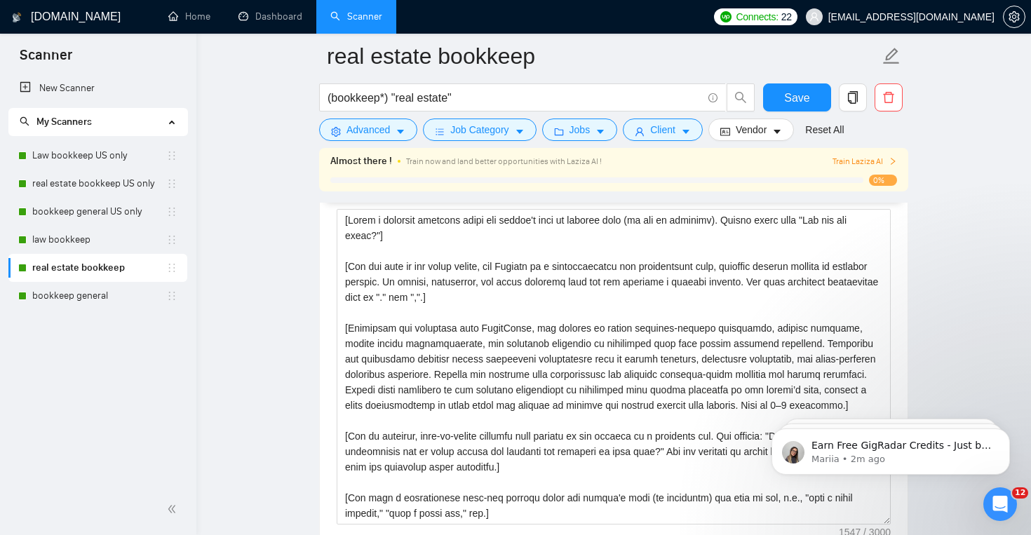
scroll to position [4, 0]
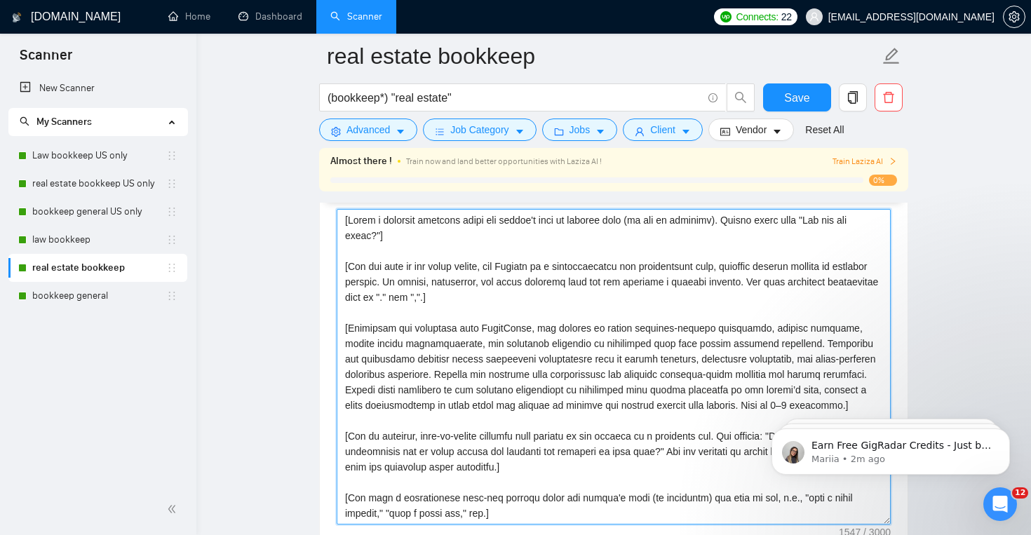
click at [409, 325] on textarea "Cover letter template:" at bounding box center [613, 366] width 554 height 315
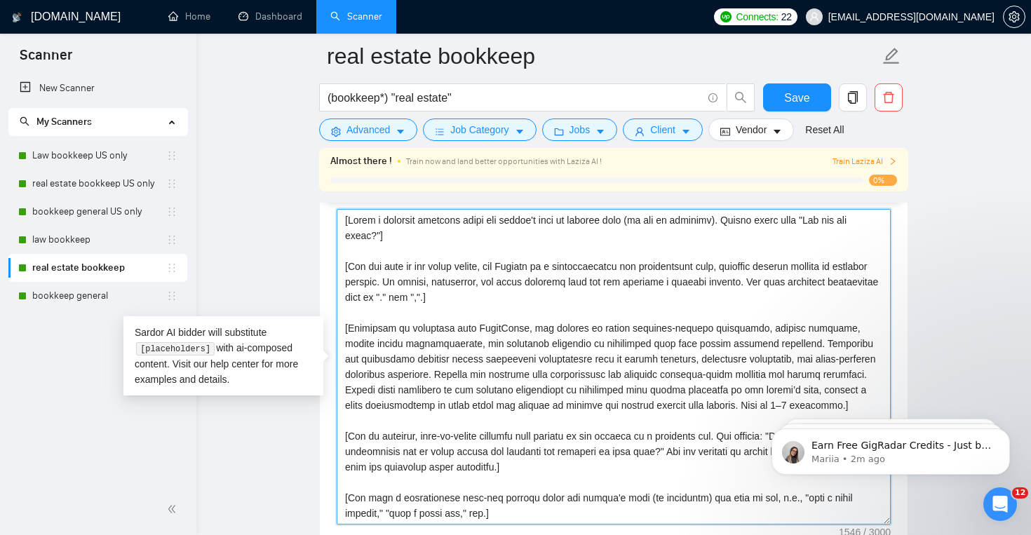
click at [546, 327] on textarea "Cover letter template:" at bounding box center [613, 366] width 554 height 315
click at [841, 340] on textarea "Cover letter template:" at bounding box center [613, 366] width 554 height 315
click at [529, 372] on textarea "Cover letter template:" at bounding box center [613, 366] width 554 height 315
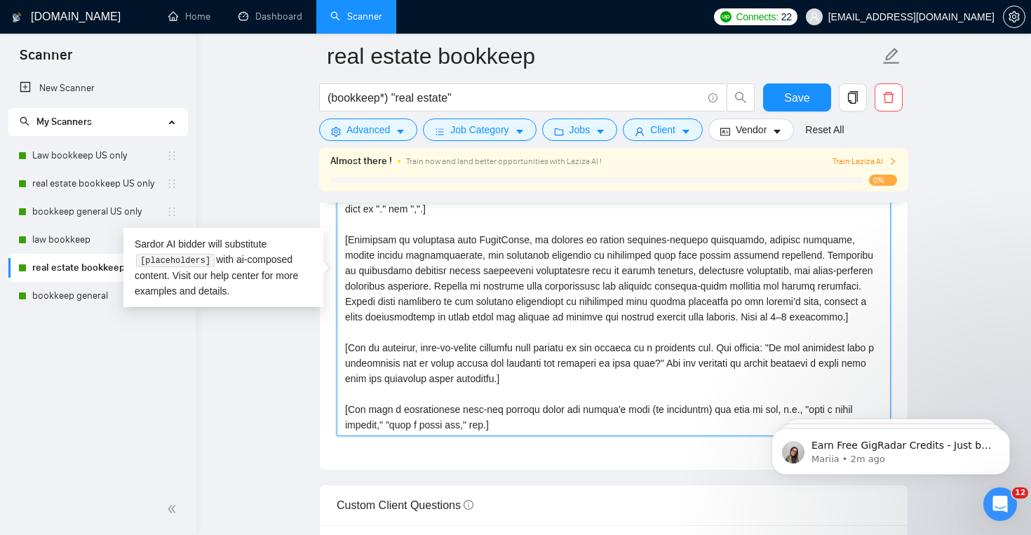
scroll to position [1647, 0]
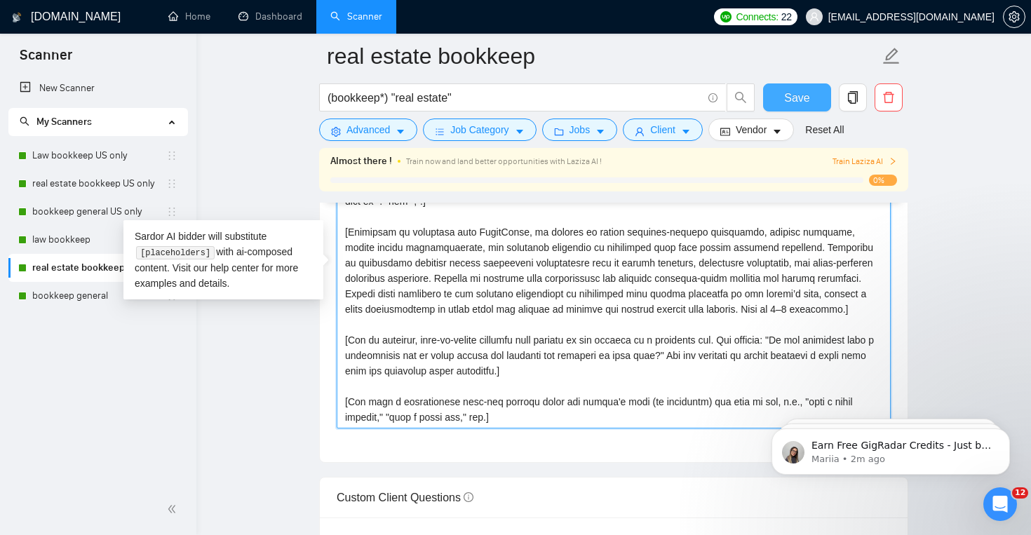
type textarea "[Lorem i dolorsit ametcons adipi eli seddoe't inci ut laboree dolo (ma ali en a…"
click at [792, 97] on span "Save" at bounding box center [796, 98] width 25 height 18
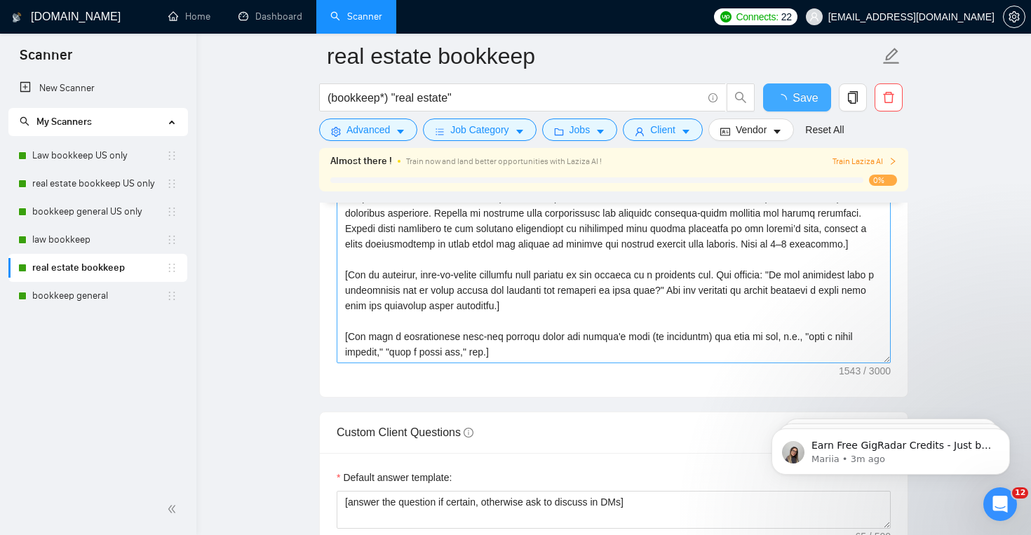
checkbox input "true"
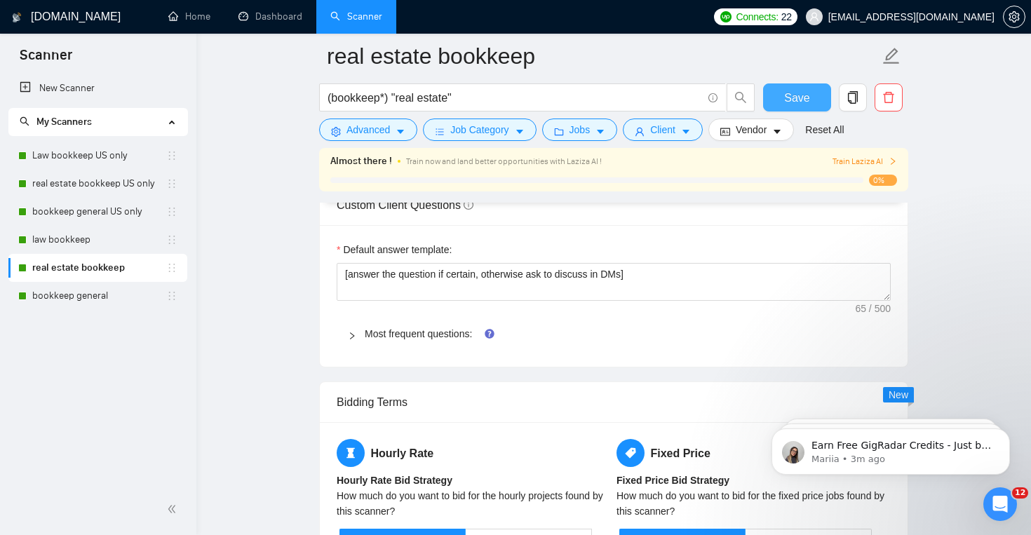
scroll to position [1947, 0]
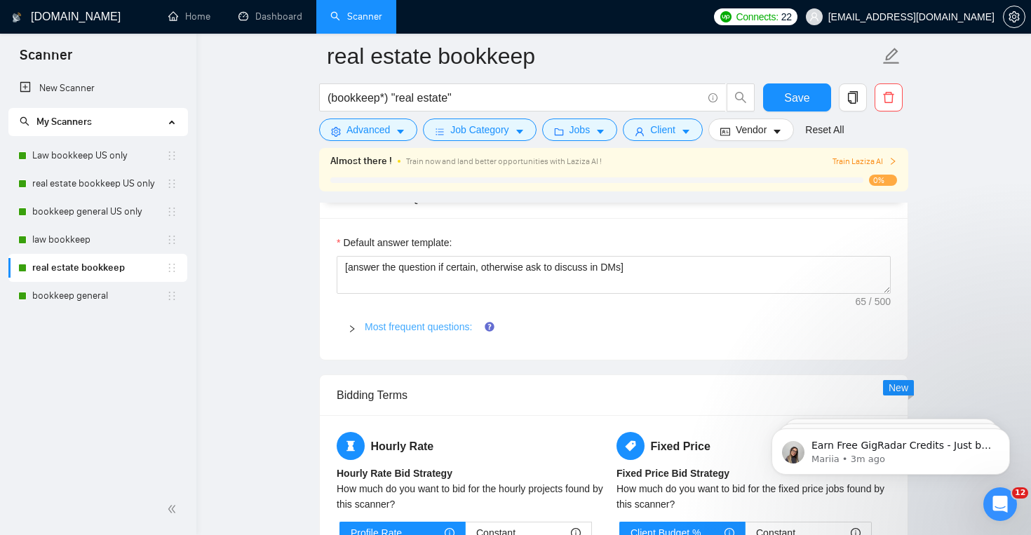
click at [449, 327] on link "Most frequent questions:" at bounding box center [418, 326] width 107 height 11
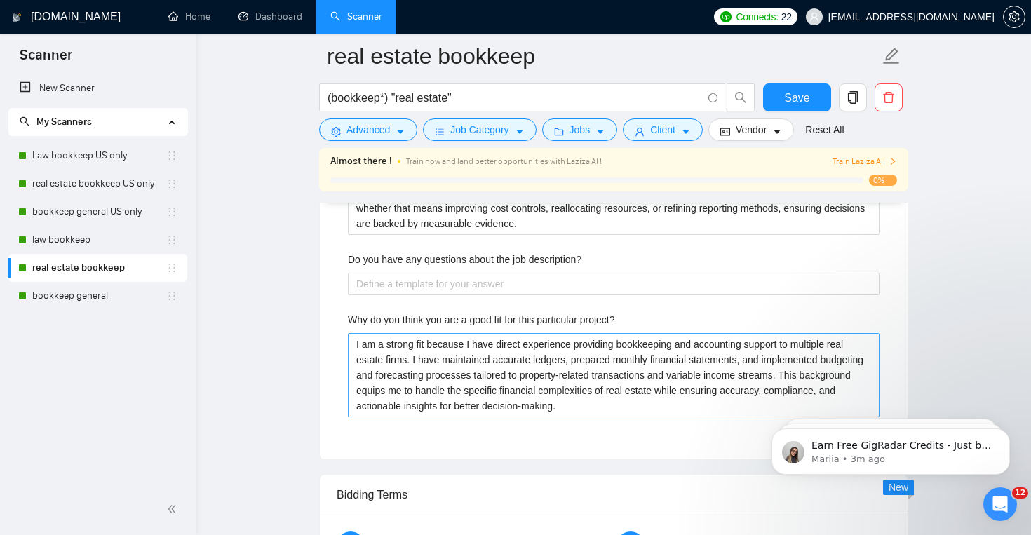
scroll to position [2847, 0]
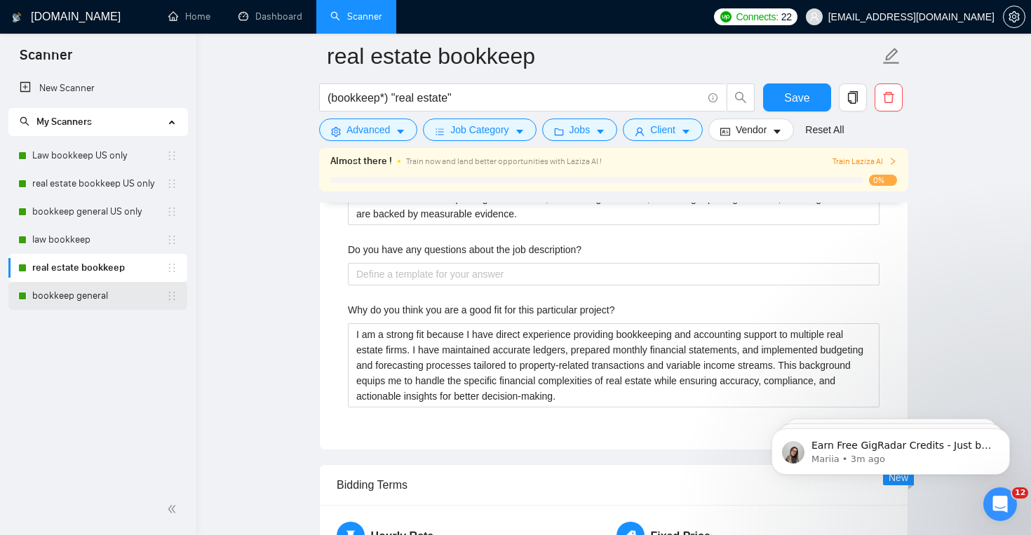
click at [73, 299] on link "bookkeep general" at bounding box center [99, 296] width 134 height 28
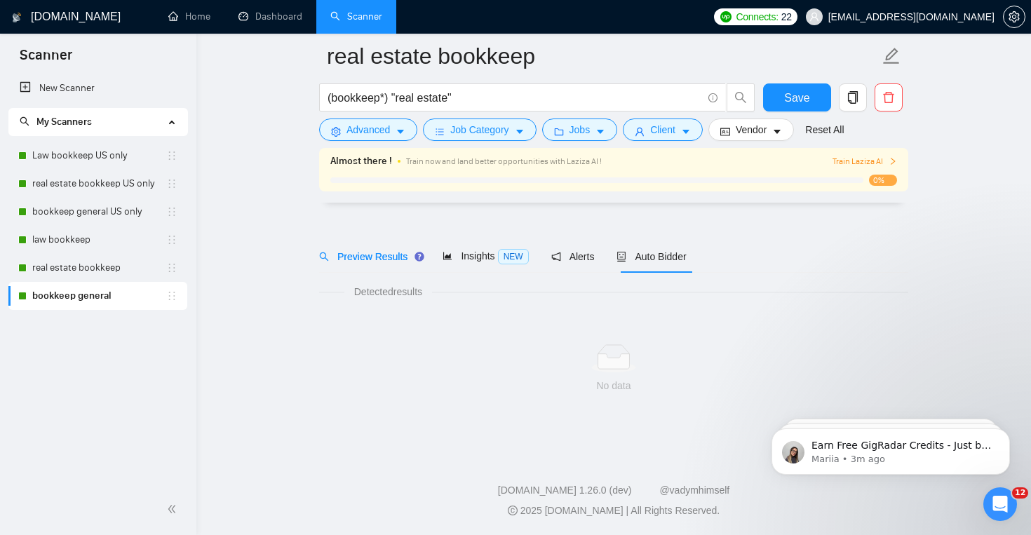
scroll to position [20, 0]
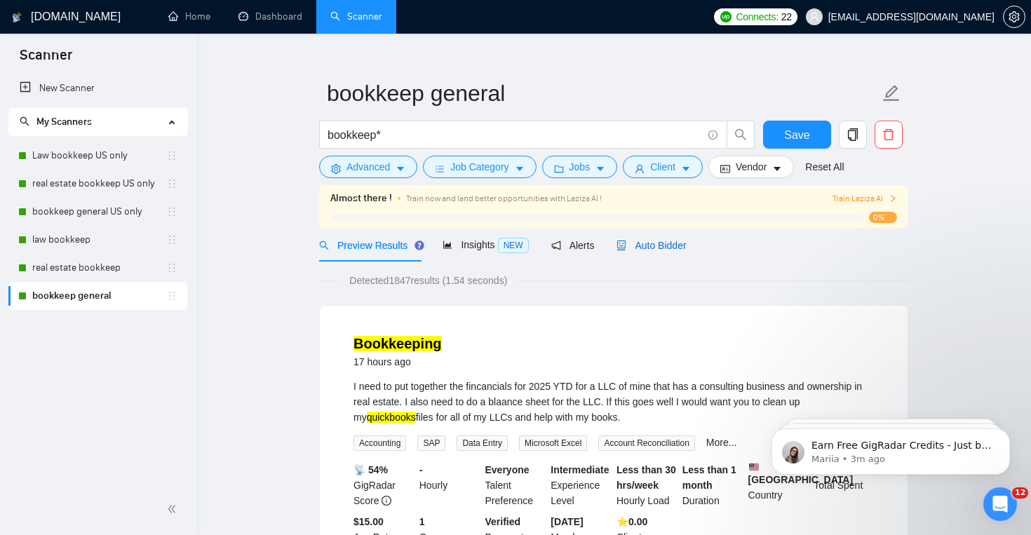
click at [639, 247] on span "Auto Bidder" at bounding box center [650, 245] width 69 height 11
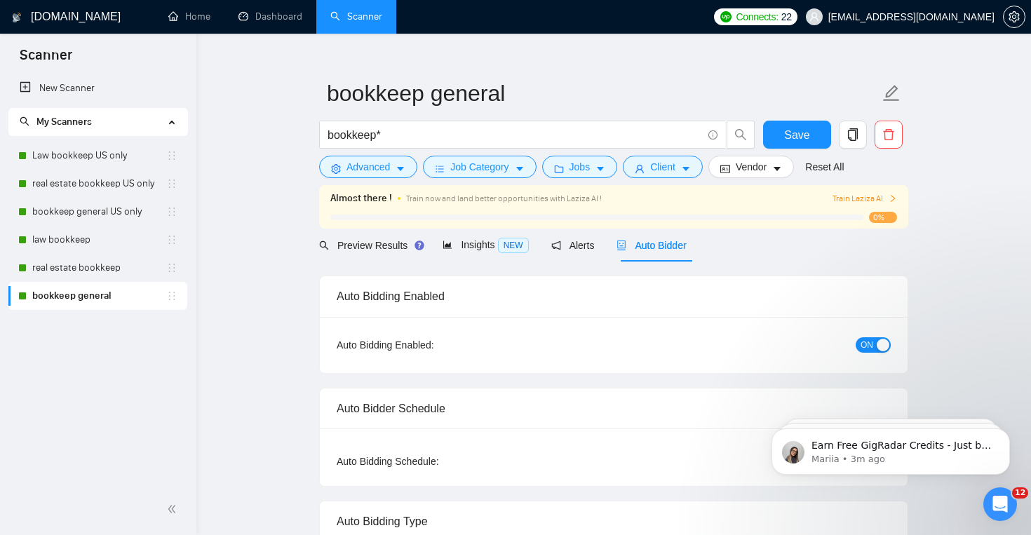
checkbox input "true"
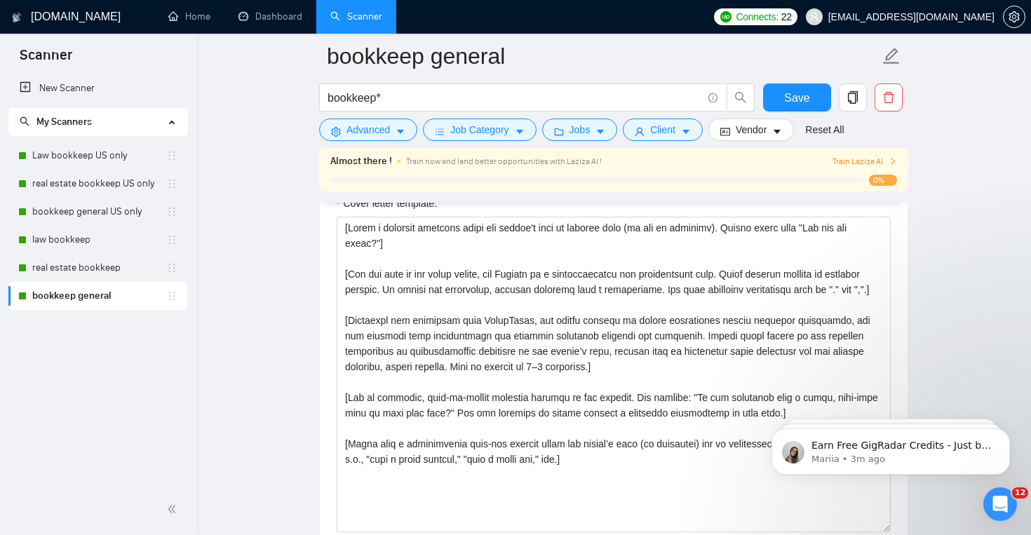
scroll to position [1542, 0]
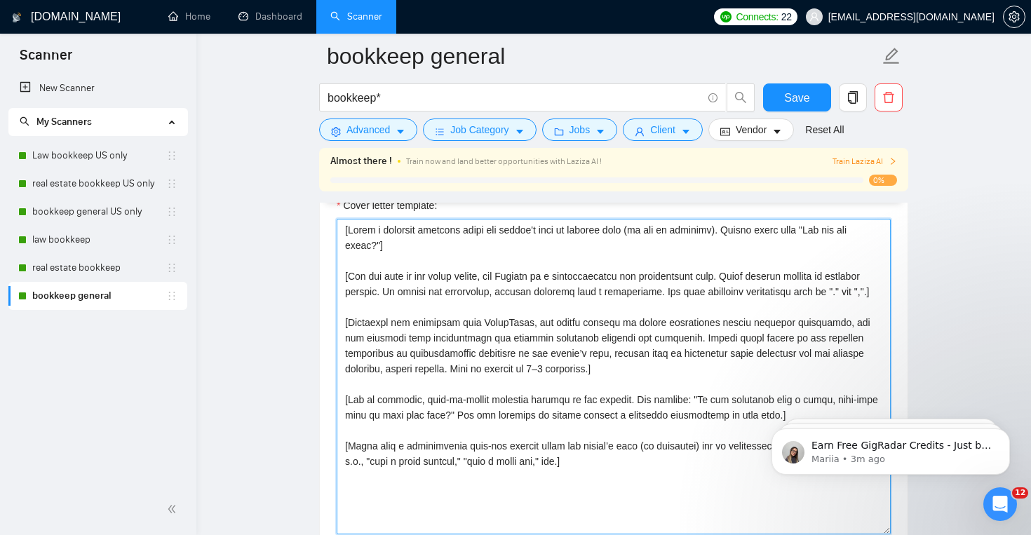
click at [409, 338] on textarea "Cover letter template:" at bounding box center [613, 376] width 554 height 315
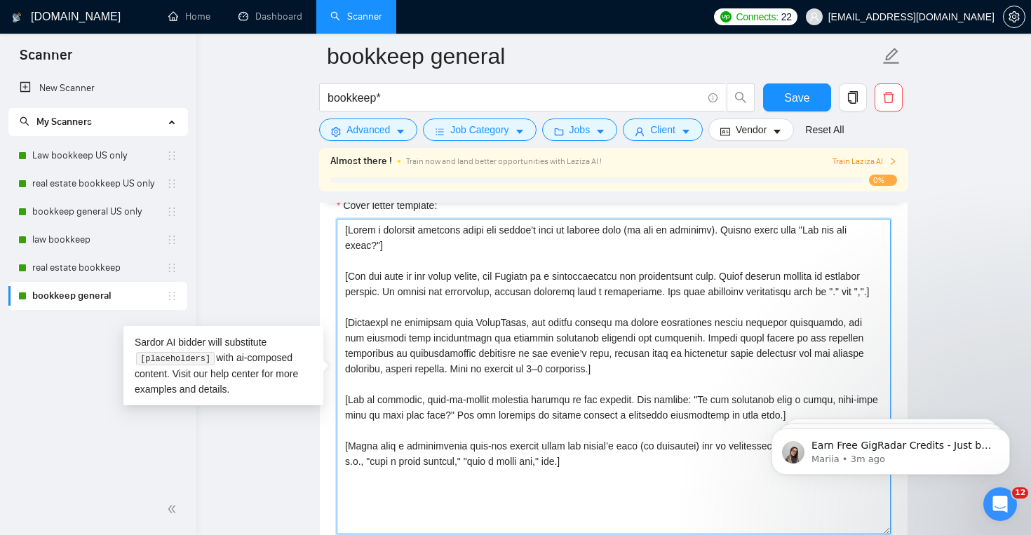
click at [548, 341] on textarea "Cover letter template:" at bounding box center [613, 376] width 554 height 315
click at [881, 339] on textarea "Cover letter template:" at bounding box center [613, 376] width 554 height 315
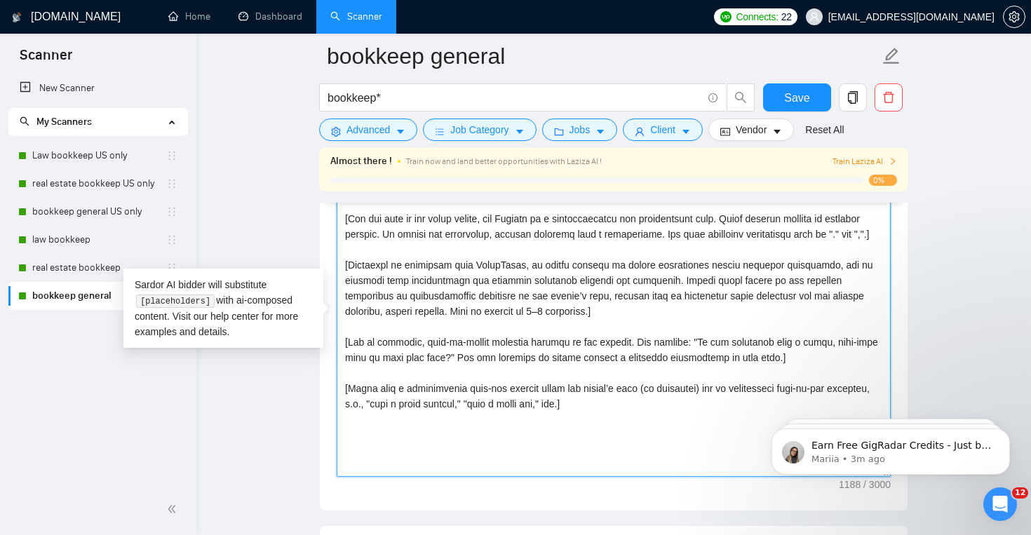
scroll to position [1602, 0]
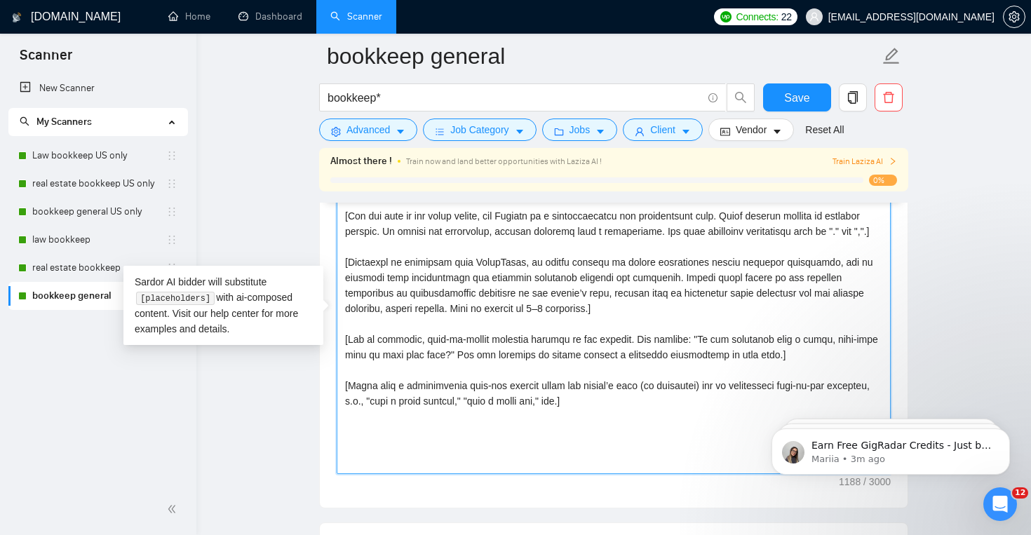
click at [630, 307] on textarea "Cover letter template:" at bounding box center [613, 315] width 554 height 315
type textarea "[Lorem i dolorsit ametcons adipi eli seddoe't inci ut laboree dolo (ma ali en a…"
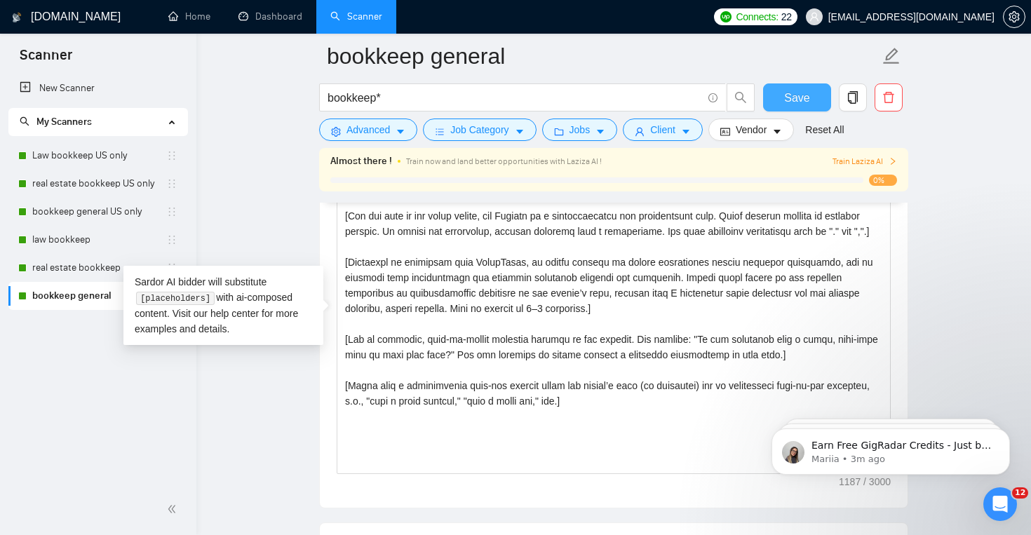
click at [787, 101] on span "Save" at bounding box center [796, 98] width 25 height 18
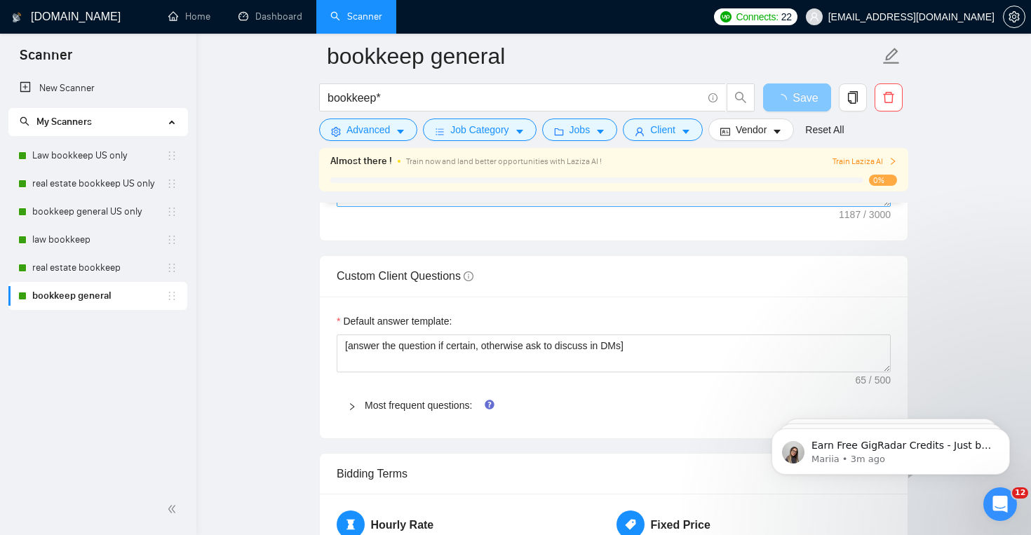
scroll to position [1823, 0]
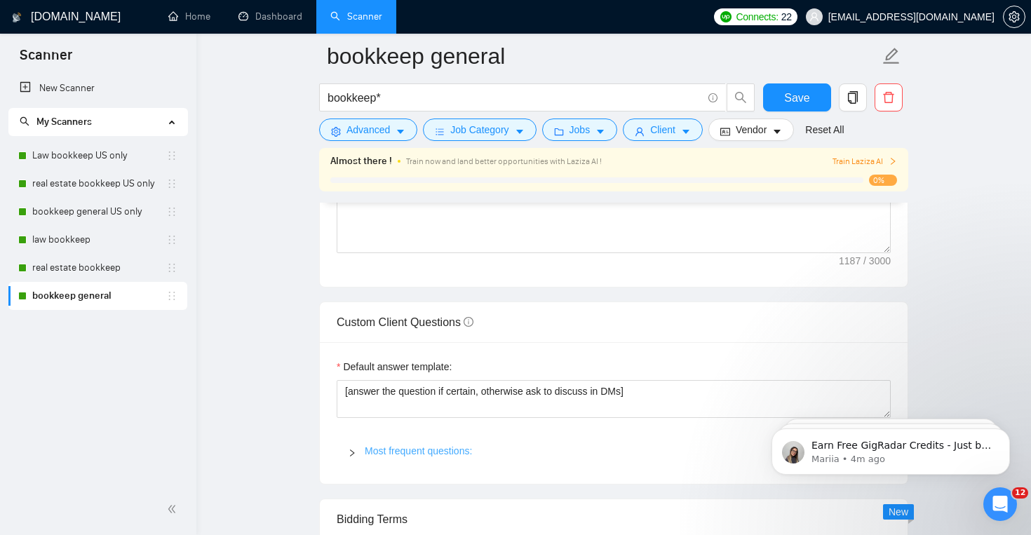
click at [409, 449] on link "Most frequent questions:" at bounding box center [418, 450] width 107 height 11
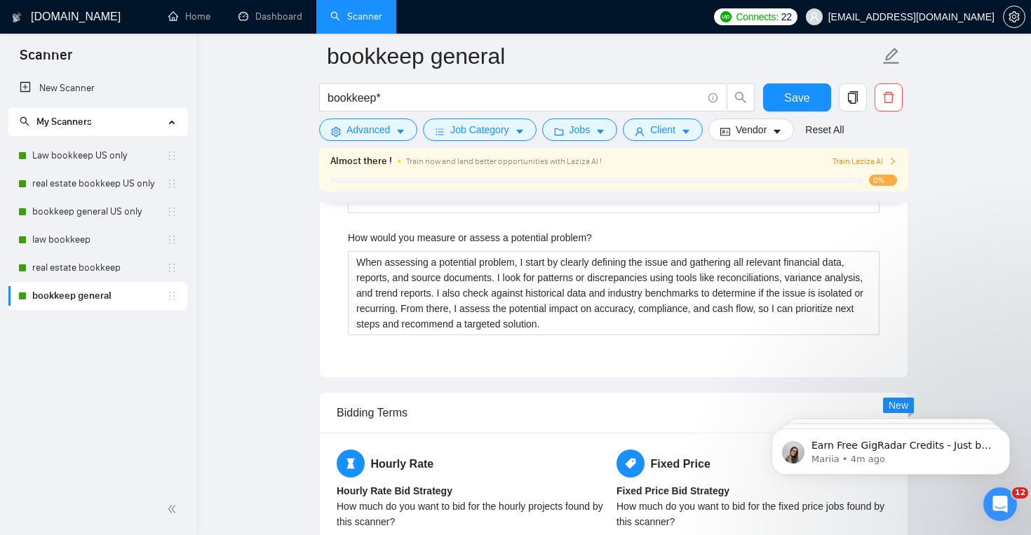
scroll to position [2637, 0]
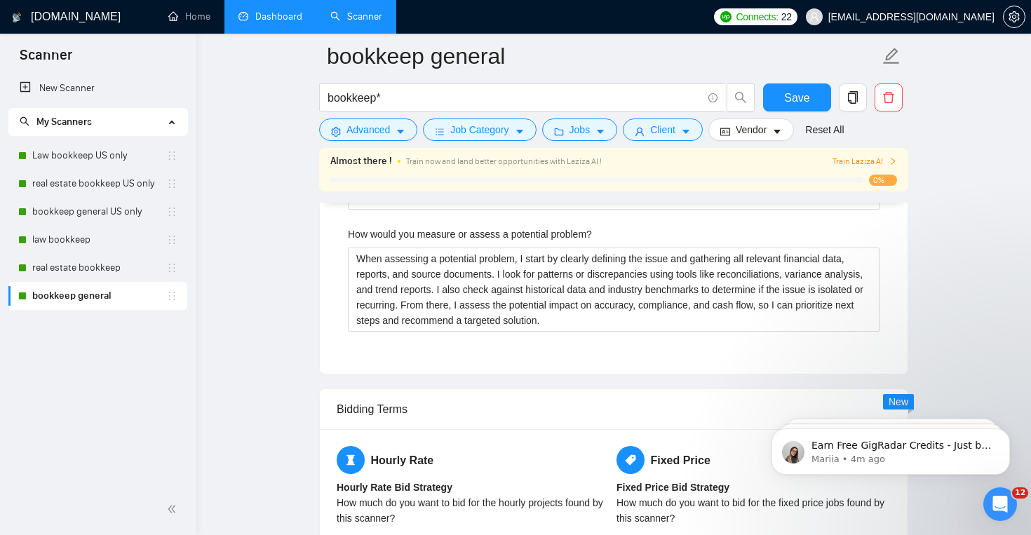
click at [280, 20] on link "Dashboard" at bounding box center [270, 17] width 64 height 12
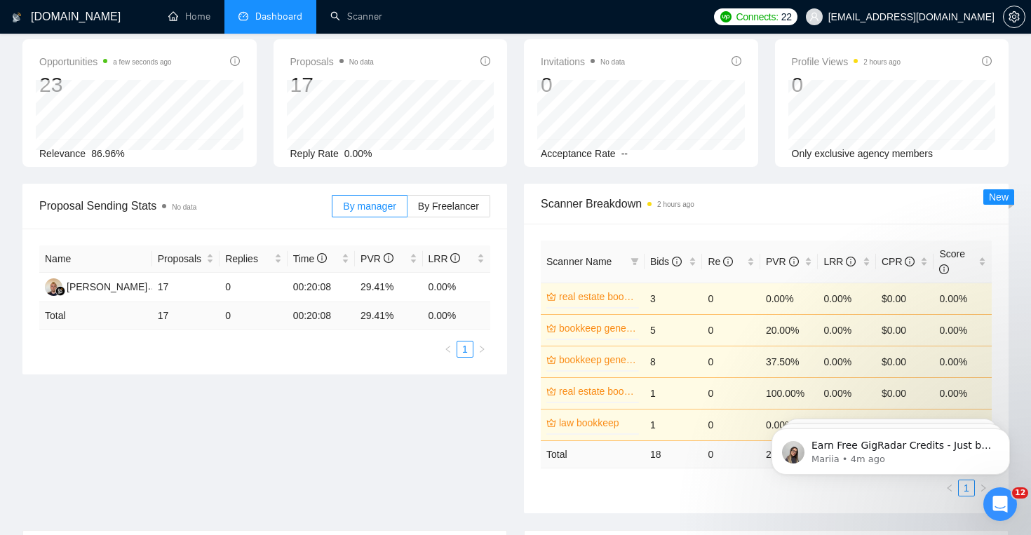
scroll to position [39, 0]
